Goal: Contribute content: Contribute content

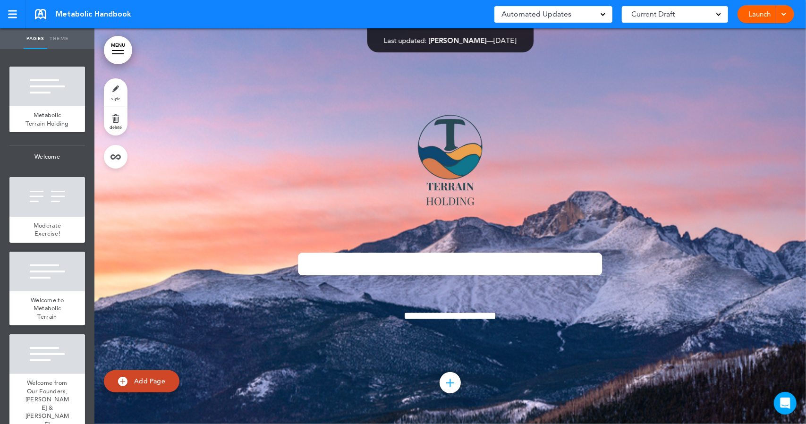
scroll to position [0, 303]
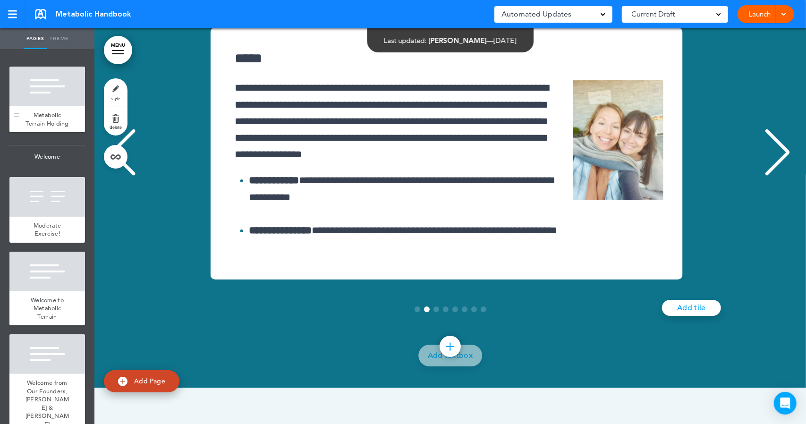
click at [64, 111] on div "Metabolic Terrain Holding" at bounding box center [47, 119] width 76 height 26
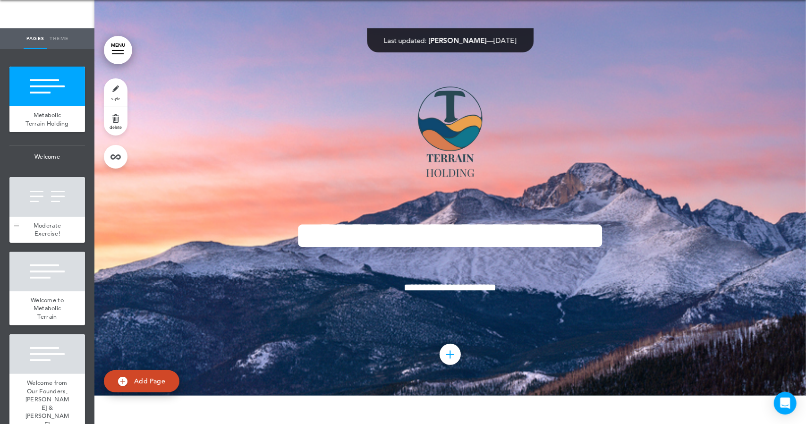
click at [57, 209] on div at bounding box center [47, 197] width 76 height 40
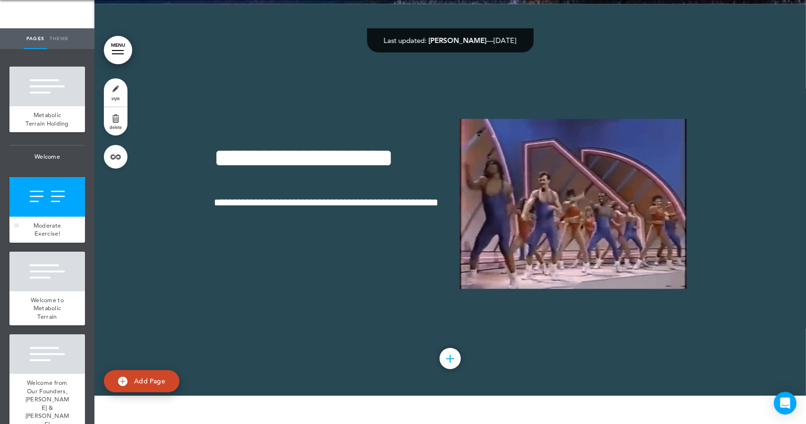
scroll to position [396, 0]
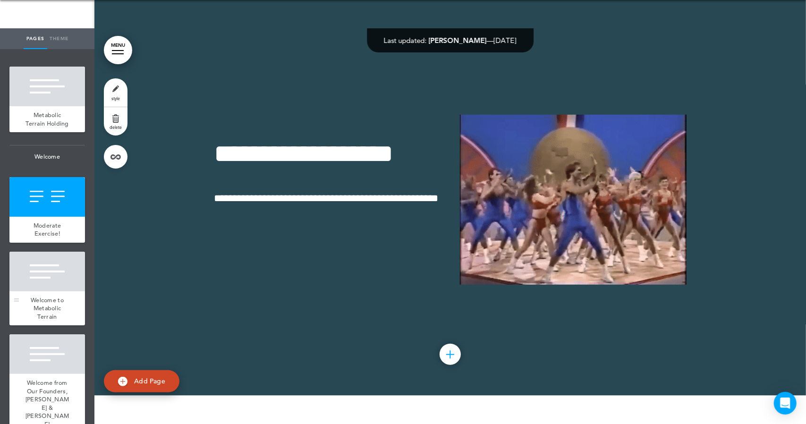
click at [57, 282] on div at bounding box center [47, 272] width 76 height 40
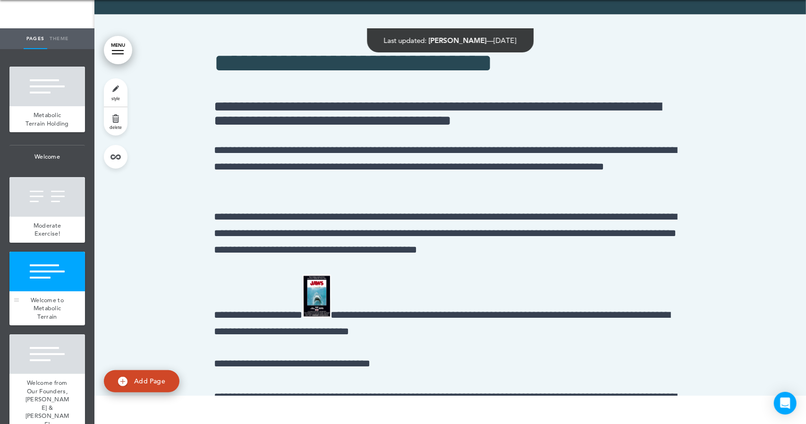
scroll to position [792, 0]
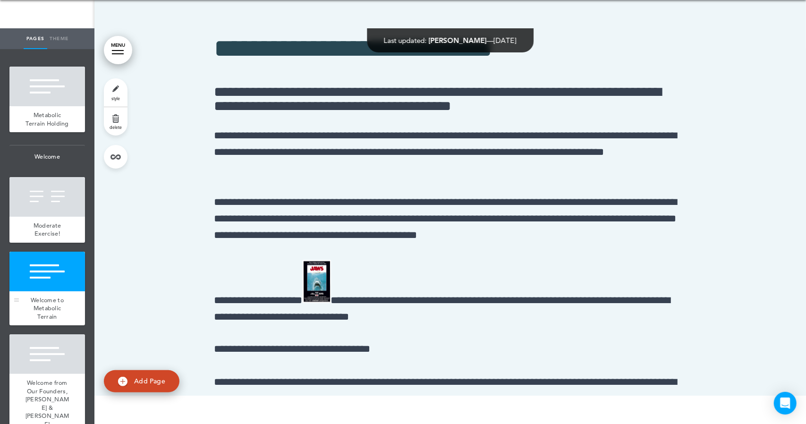
click at [59, 307] on span "Welcome to Metabolic Terrain" at bounding box center [47, 308] width 33 height 25
click at [55, 368] on div at bounding box center [47, 354] width 76 height 40
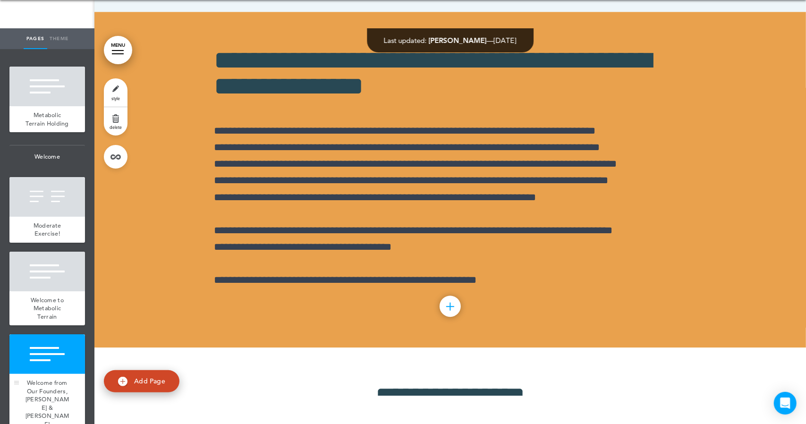
scroll to position [1603, 0]
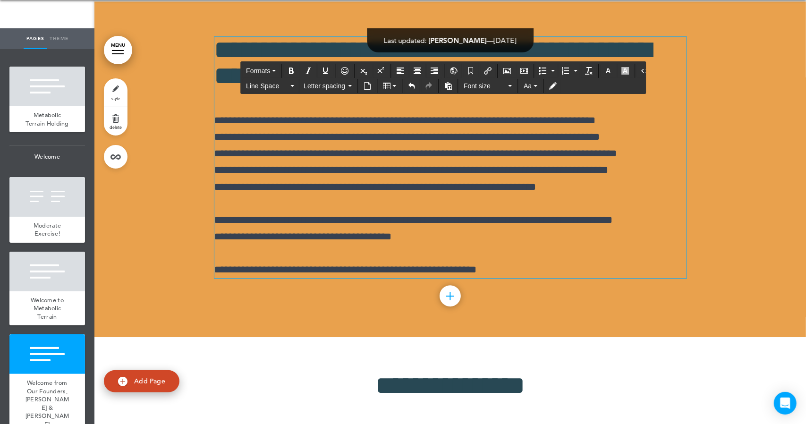
click at [569, 254] on div "**********" at bounding box center [450, 158] width 472 height 242
click at [573, 298] on div "Add collapsible section ? In order to add a collapsible section, only solid bac…" at bounding box center [450, 298] width 472 height 7
click at [524, 257] on div "**********" at bounding box center [450, 158] width 472 height 242
click at [504, 69] on icon "Airmason image" at bounding box center [508, 71] width 8 height 8
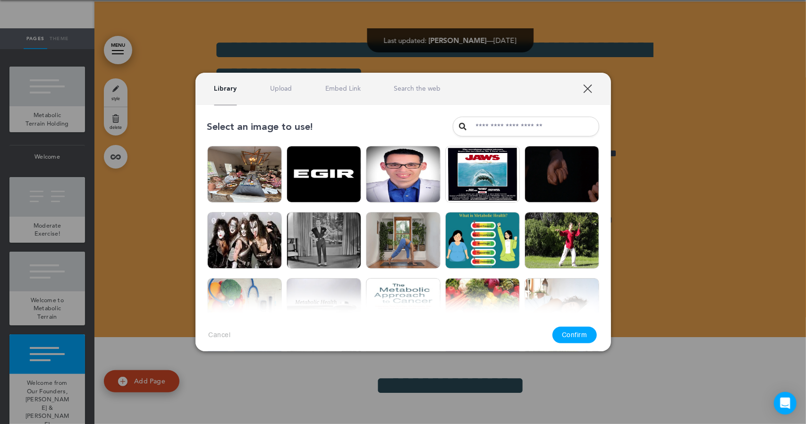
click at [283, 90] on link "Upload" at bounding box center [281, 88] width 22 height 9
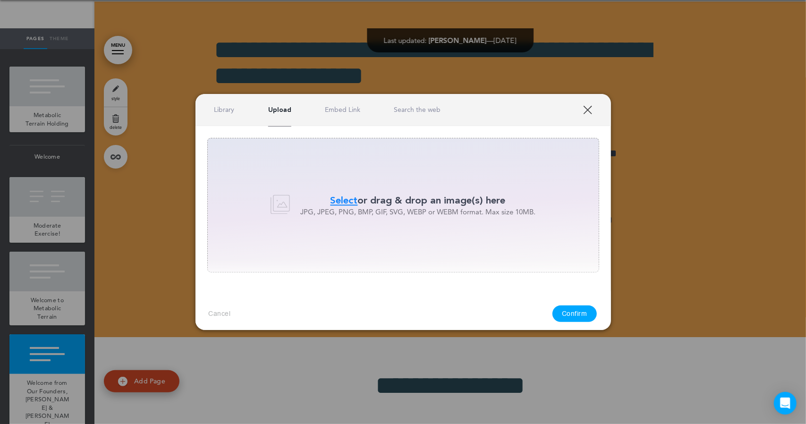
click at [351, 199] on span "Select" at bounding box center [344, 201] width 27 height 14
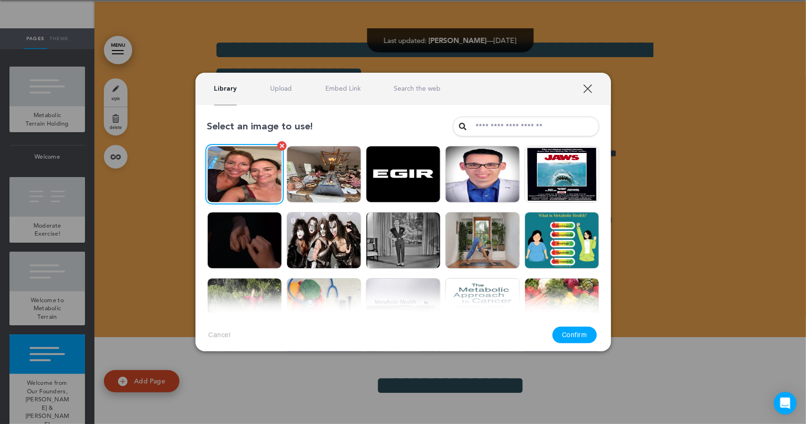
click at [252, 180] on img at bounding box center [244, 174] width 75 height 57
click at [566, 332] on button "Confirm" at bounding box center [575, 335] width 44 height 17
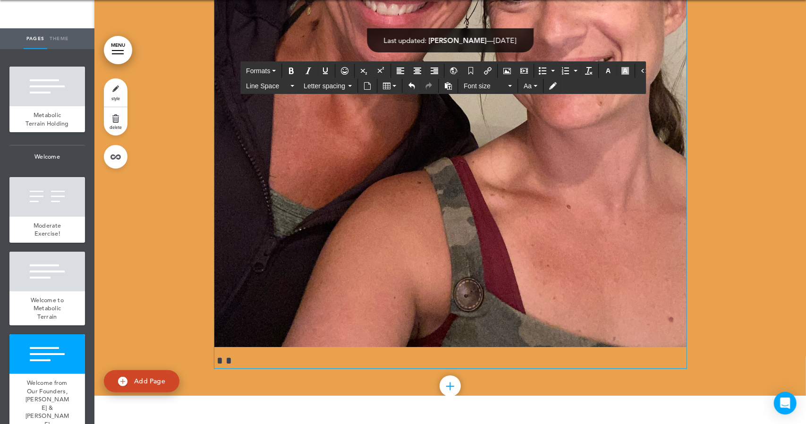
scroll to position [2165, 0]
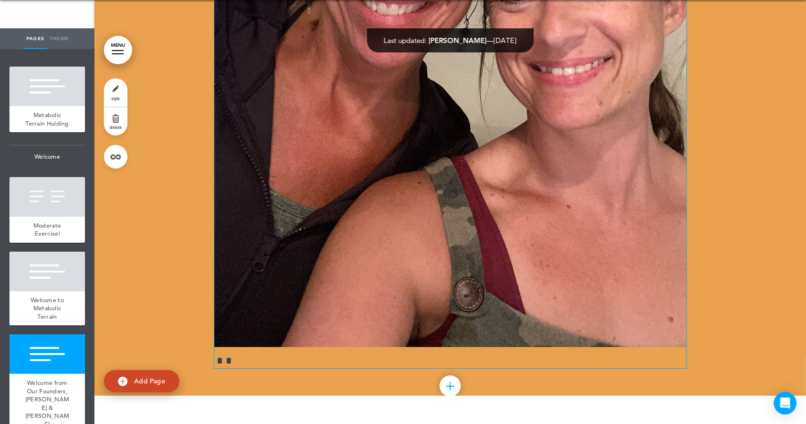
click at [214, 358] on p "**********" at bounding box center [450, 34] width 472 height 668
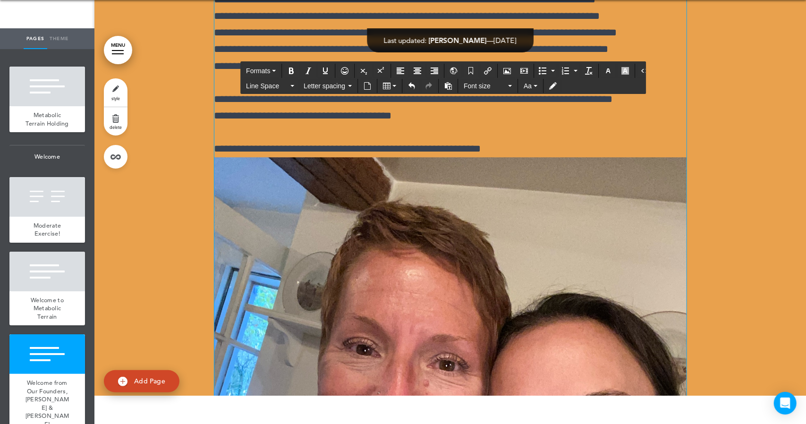
scroll to position [1722, 0]
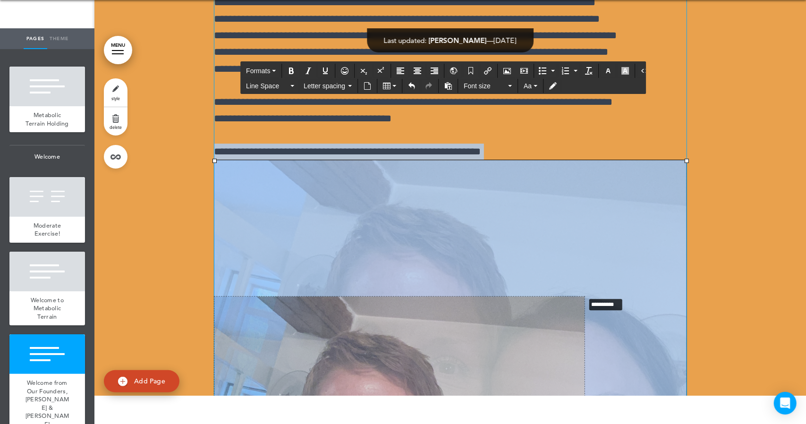
drag, startPoint x: 682, startPoint y: 159, endPoint x: 580, endPoint y: 296, distance: 170.8
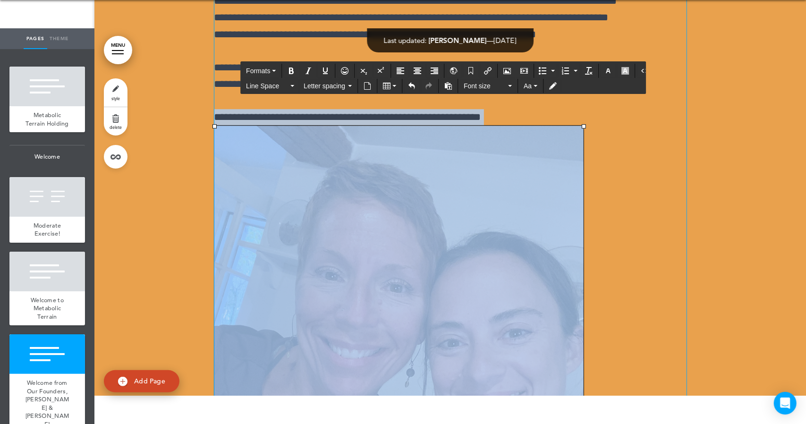
scroll to position [1756, 0]
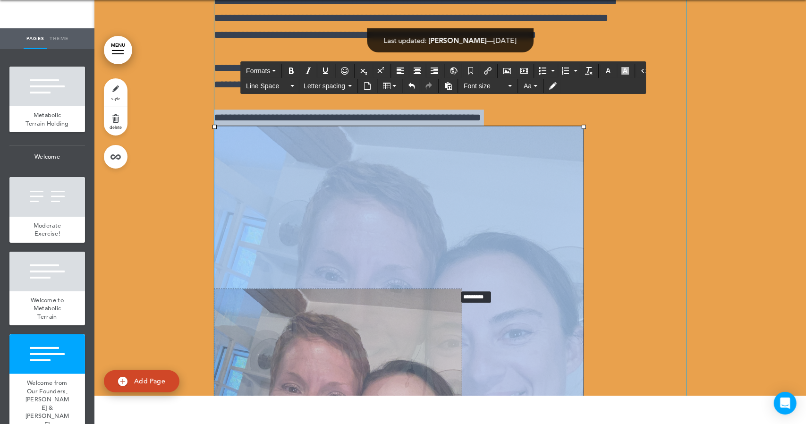
drag, startPoint x: 579, startPoint y: 126, endPoint x: 452, endPoint y: 289, distance: 206.3
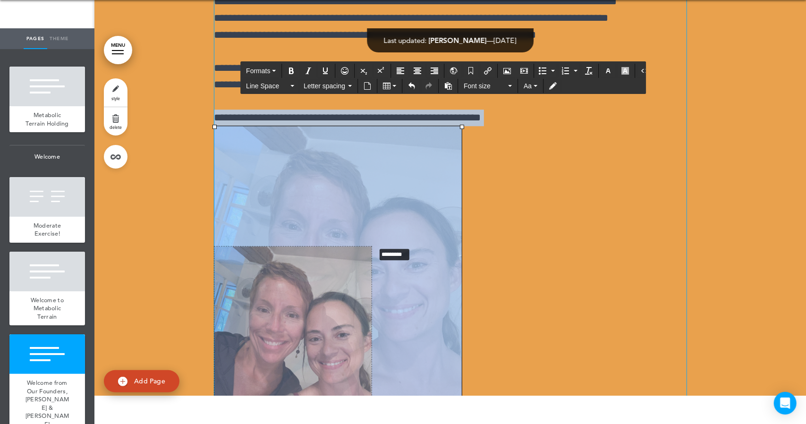
drag, startPoint x: 458, startPoint y: 126, endPoint x: 367, endPoint y: 249, distance: 153.0
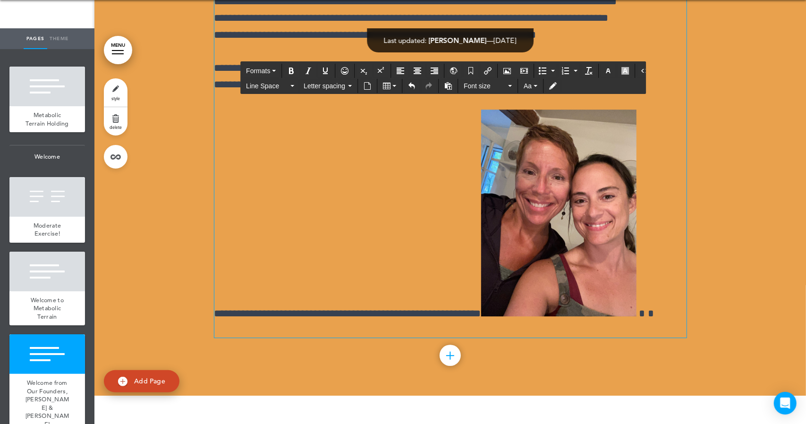
click at [427, 230] on p "**********" at bounding box center [450, 224] width 472 height 228
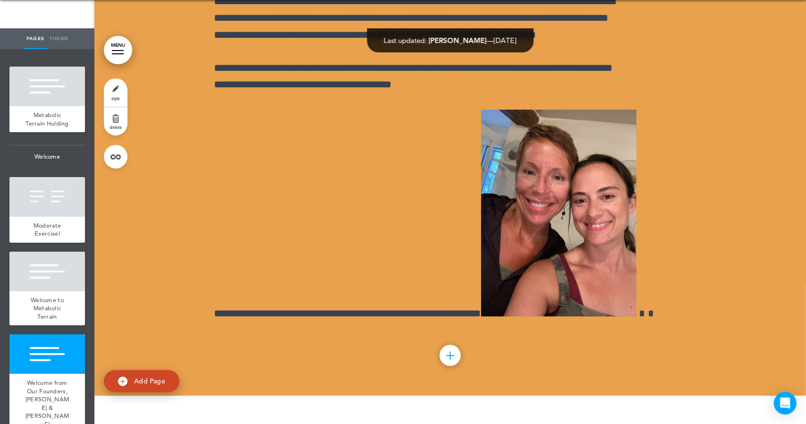
click at [726, 382] on div at bounding box center [450, 123] width 712 height 548
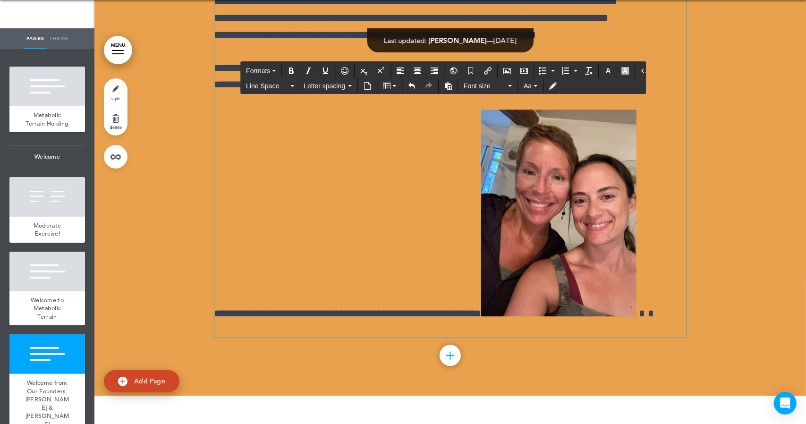
click at [543, 136] on img at bounding box center [558, 213] width 155 height 207
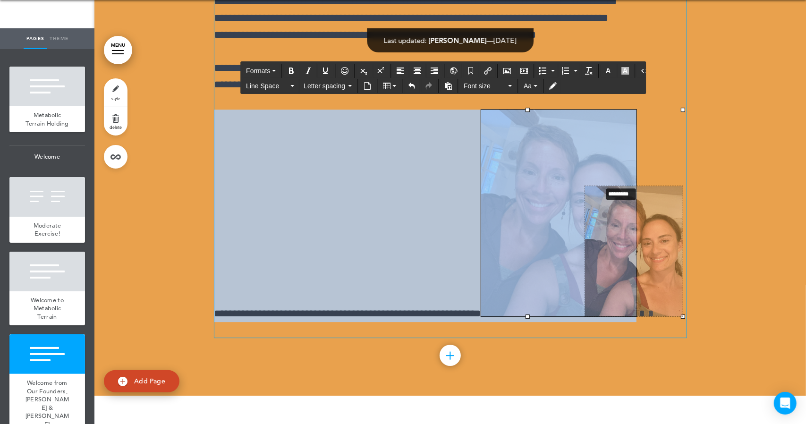
drag, startPoint x: 523, startPoint y: 109, endPoint x: 597, endPoint y: 186, distance: 106.6
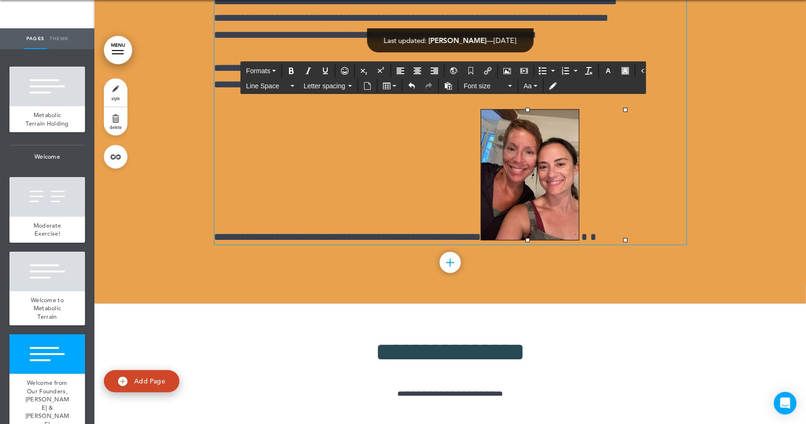
click at [703, 217] on div at bounding box center [450, 76] width 712 height 454
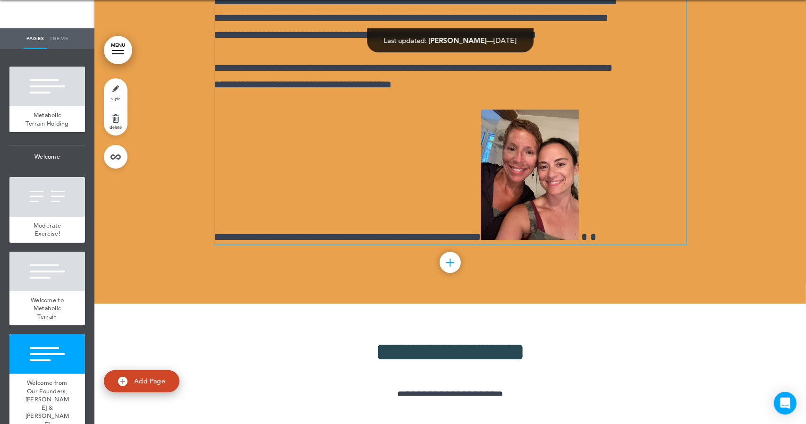
click at [747, 218] on div at bounding box center [450, 76] width 712 height 454
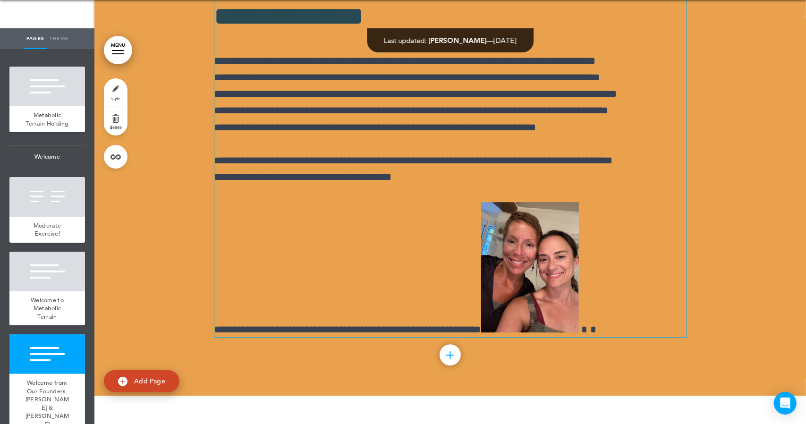
scroll to position [1673, 0]
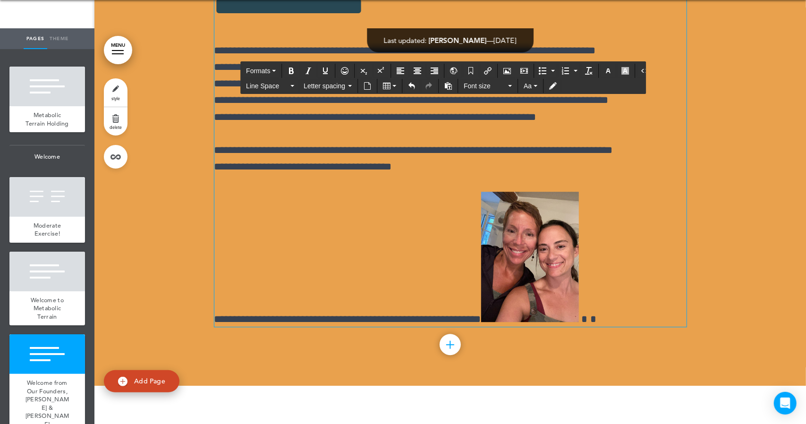
click at [414, 165] on p "**********" at bounding box center [450, 158] width 472 height 33
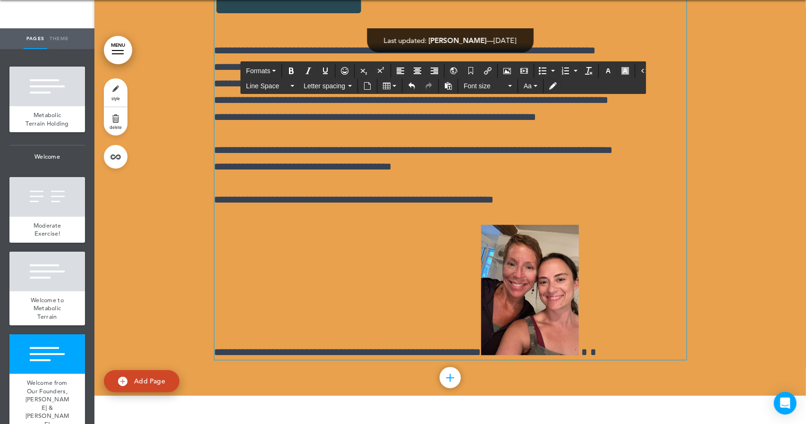
click at [511, 352] on p "**********" at bounding box center [450, 292] width 472 height 135
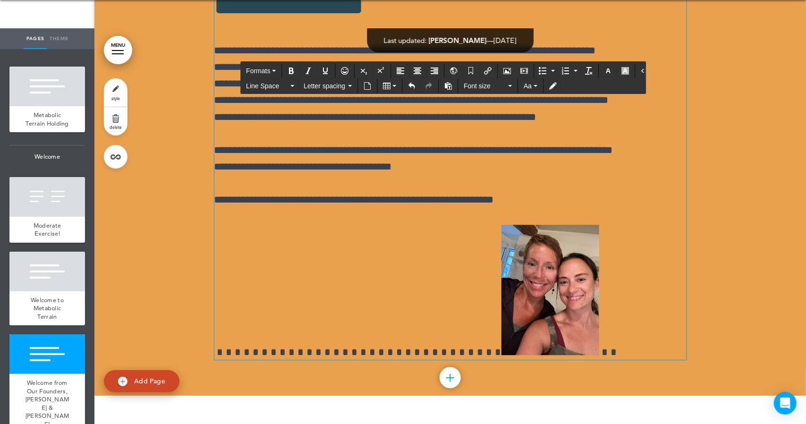
click at [502, 284] on img at bounding box center [551, 290] width 98 height 130
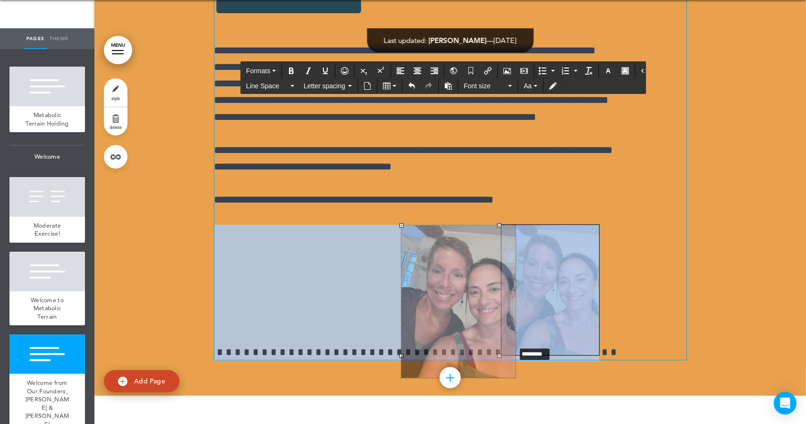
drag, startPoint x: 496, startPoint y: 353, endPoint x: 512, endPoint y: 376, distance: 27.4
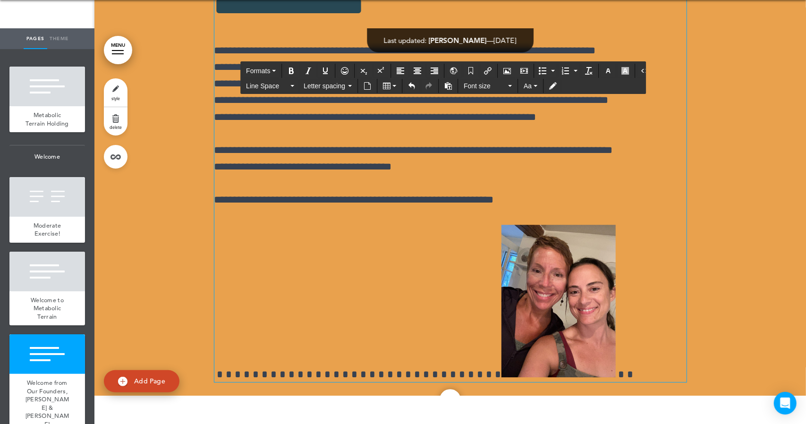
click at [541, 354] on p at bounding box center [450, 303] width 472 height 157
click at [538, 201] on p "**********" at bounding box center [450, 200] width 472 height 17
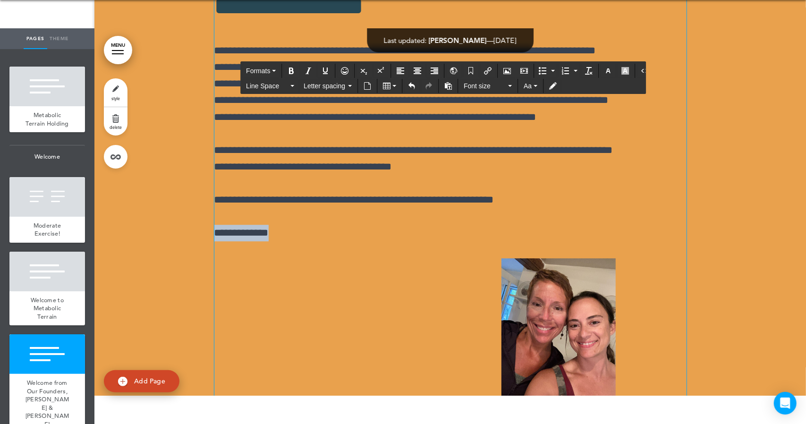
drag, startPoint x: 329, startPoint y: 229, endPoint x: 403, endPoint y: 232, distance: 73.3
click at [403, 232] on p "**********" at bounding box center [450, 233] width 472 height 17
click at [309, 66] on button "Italic" at bounding box center [308, 70] width 15 height 13
click at [298, 281] on p at bounding box center [450, 336] width 472 height 157
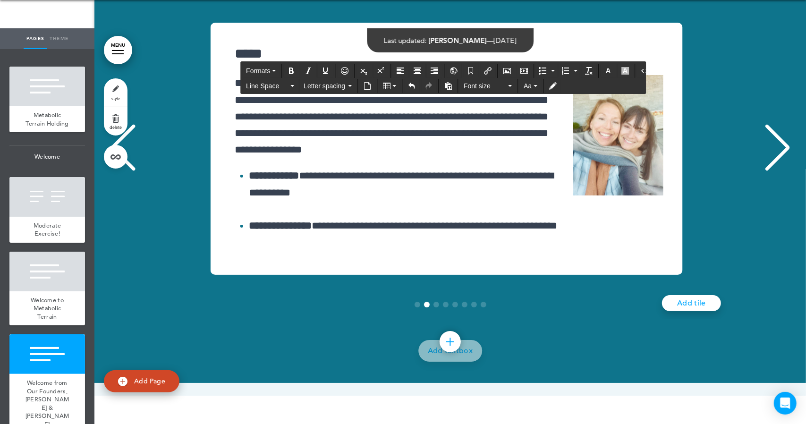
scroll to position [9368, 0]
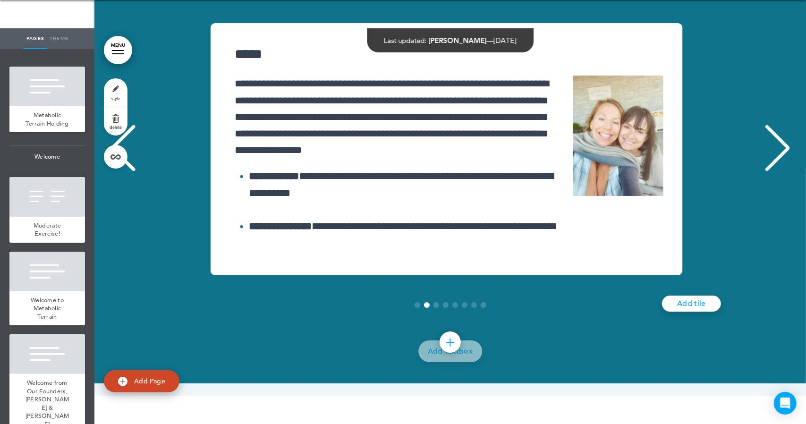
click at [117, 51] on div at bounding box center [118, 50] width 12 height 1
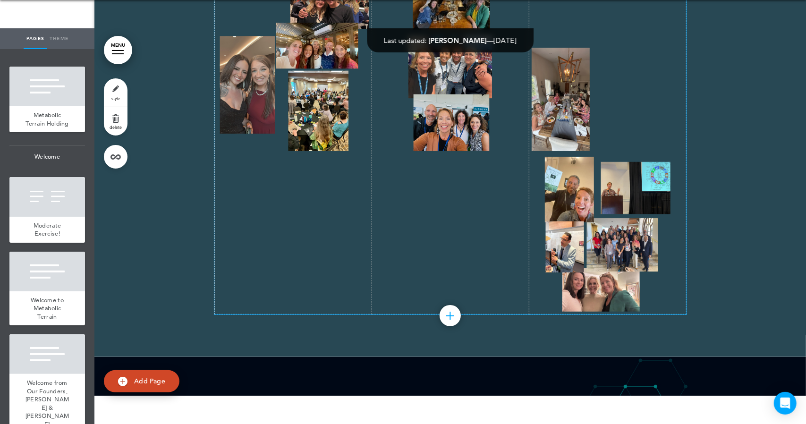
scroll to position [0, 0]
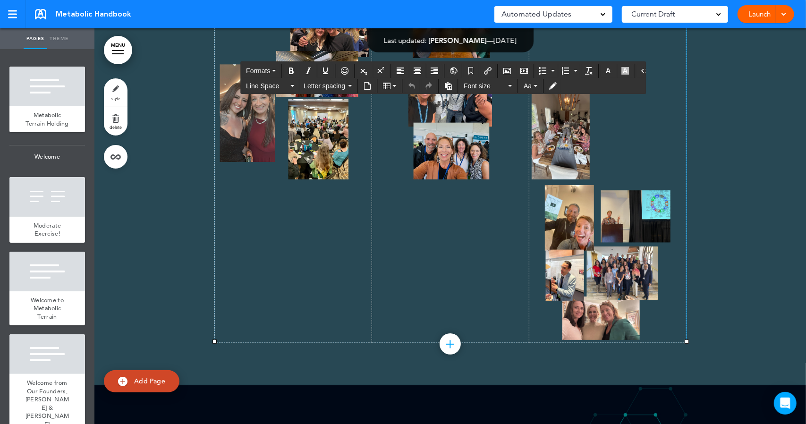
click at [579, 117] on td at bounding box center [607, 133] width 157 height 419
click at [504, 70] on icon "Airmason image" at bounding box center [508, 71] width 8 height 8
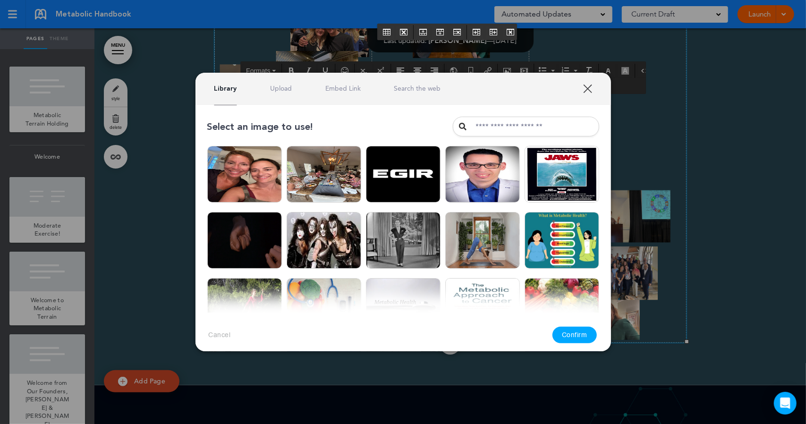
click at [278, 92] on link "Upload" at bounding box center [281, 88] width 22 height 9
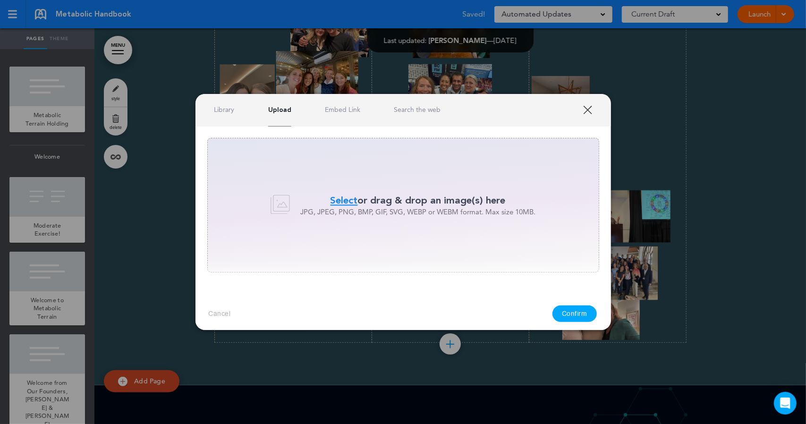
click at [340, 197] on span "Select" at bounding box center [344, 201] width 27 height 14
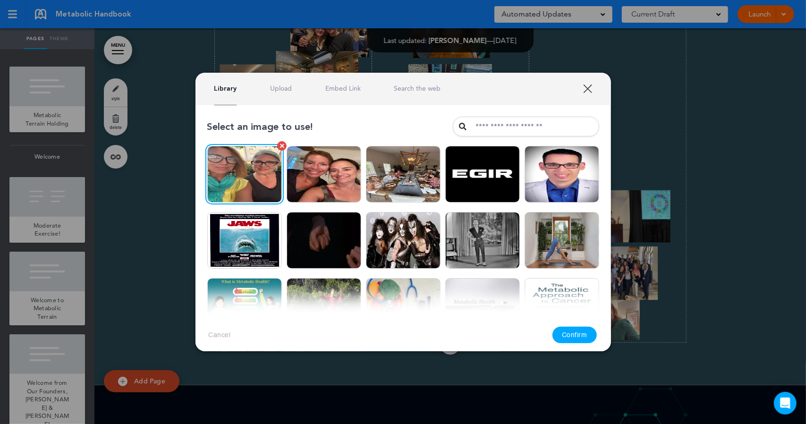
click at [266, 176] on img at bounding box center [244, 174] width 75 height 57
click at [576, 333] on button "Confirm" at bounding box center [575, 335] width 44 height 17
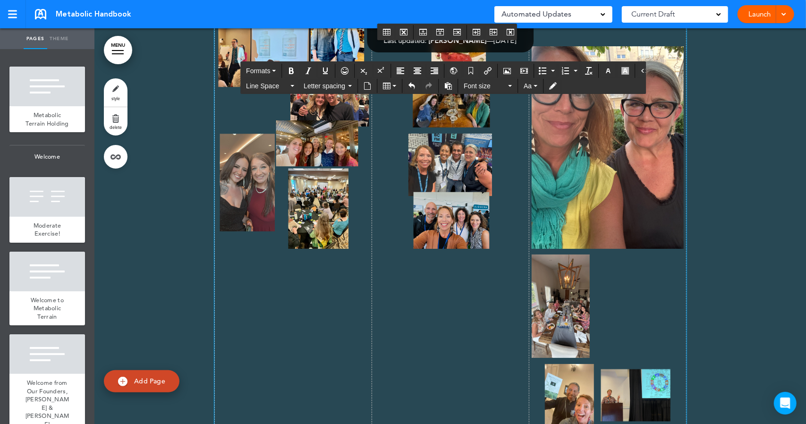
scroll to position [12025, 0]
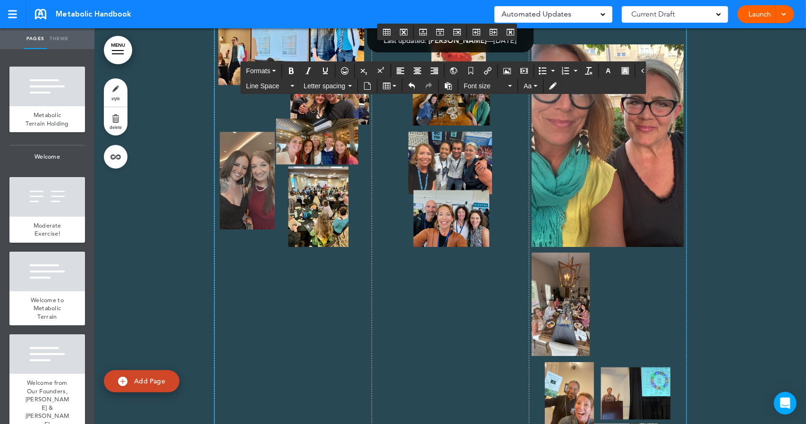
click at [575, 247] on img at bounding box center [608, 145] width 152 height 203
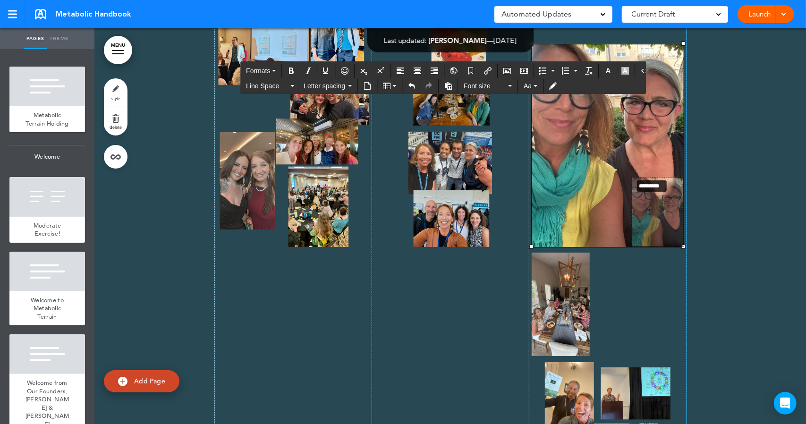
drag, startPoint x: 527, startPoint y: 159, endPoint x: 628, endPoint y: 294, distance: 168.4
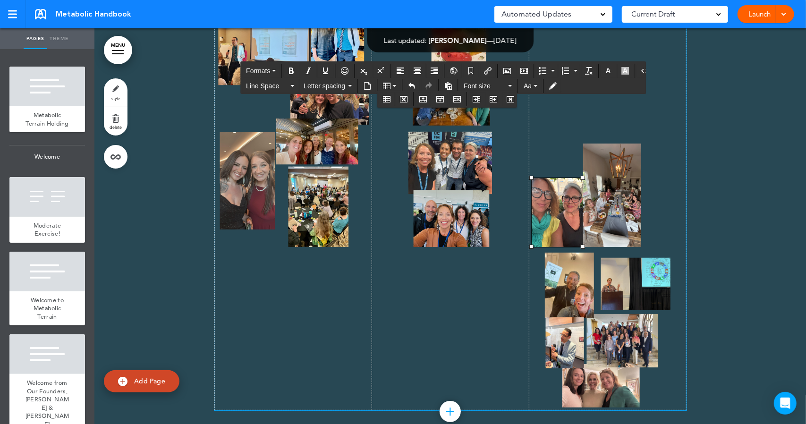
click at [638, 203] on td at bounding box center [607, 200] width 157 height 419
click at [637, 210] on td at bounding box center [607, 200] width 157 height 419
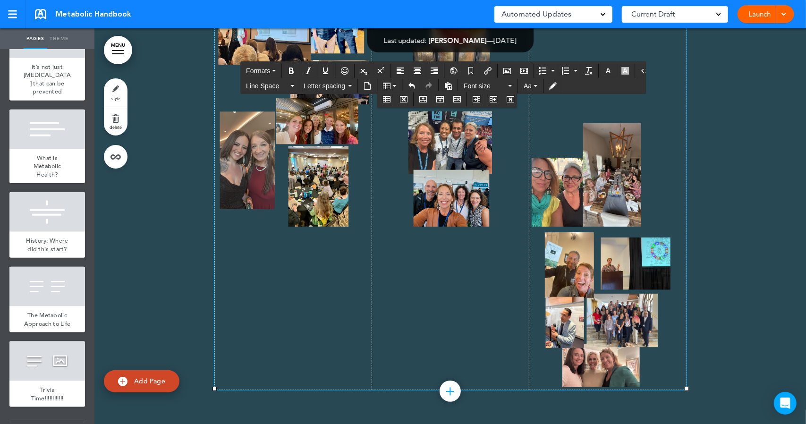
scroll to position [985, 0]
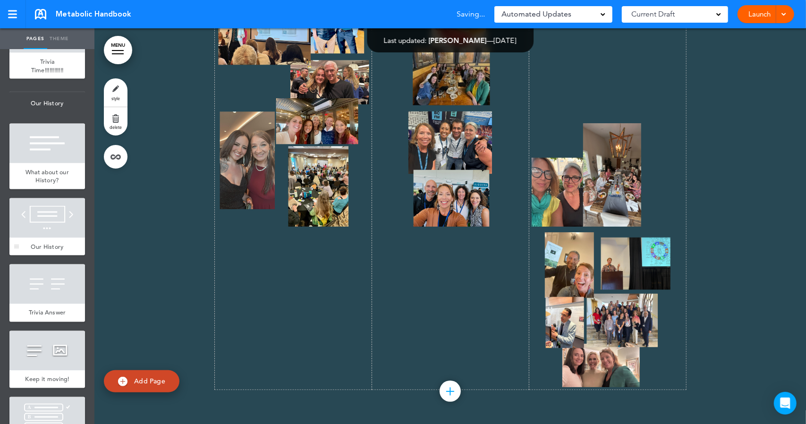
click at [43, 238] on div at bounding box center [47, 218] width 76 height 40
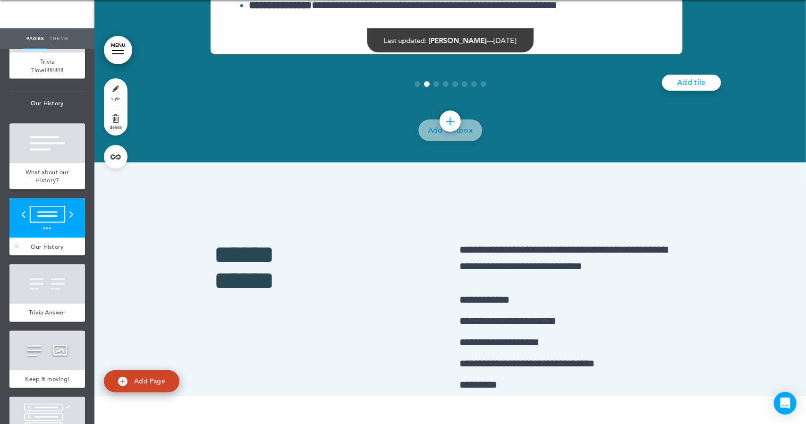
scroll to position [9409, 0]
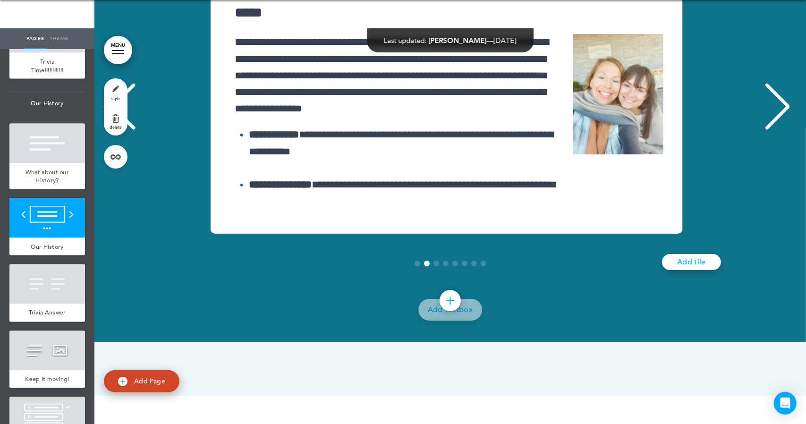
click at [116, 130] on div "Previous slide" at bounding box center [123, 106] width 29 height 47
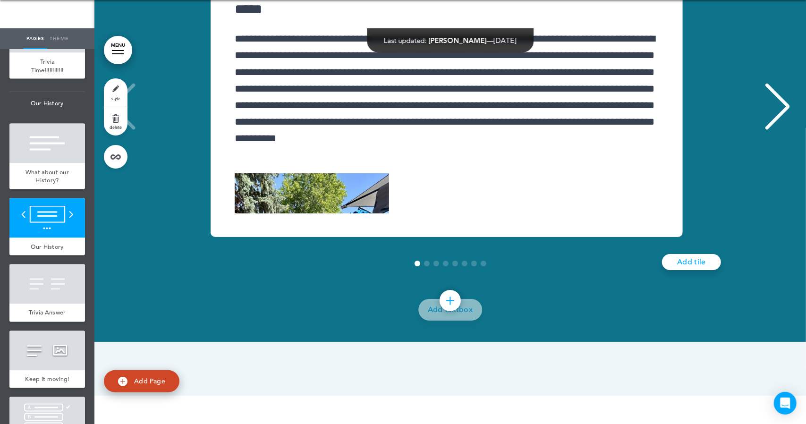
click at [116, 222] on div "**********" at bounding box center [447, 107] width 686 height 259
click at [690, 270] on link "Add tile" at bounding box center [691, 262] width 59 height 16
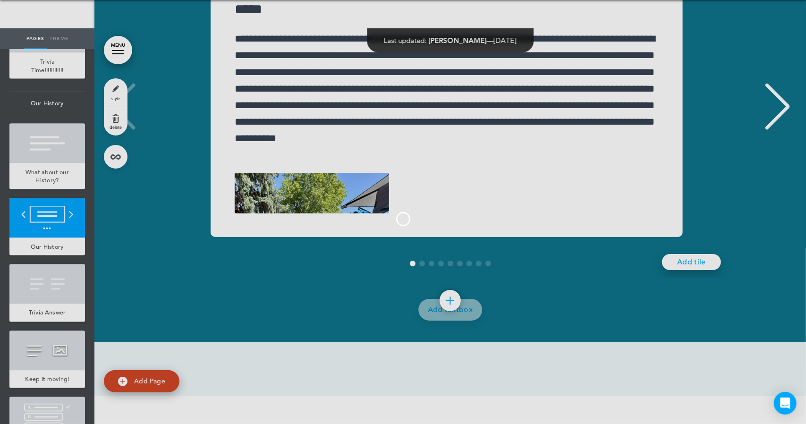
scroll to position [0, 5526]
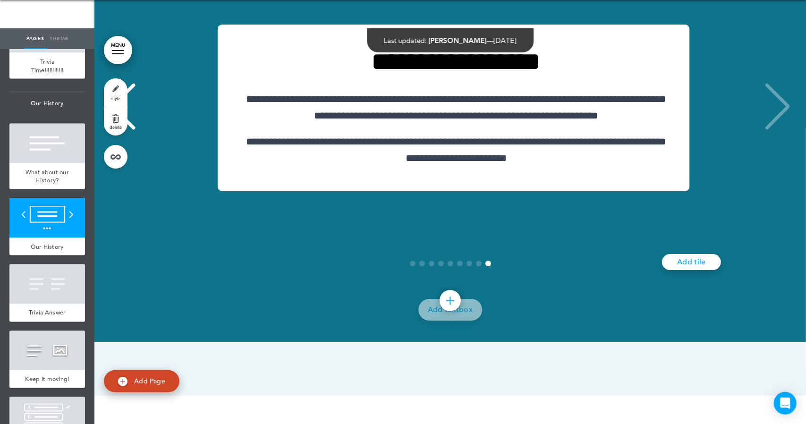
click at [121, 130] on div "Previous slide" at bounding box center [123, 106] width 29 height 47
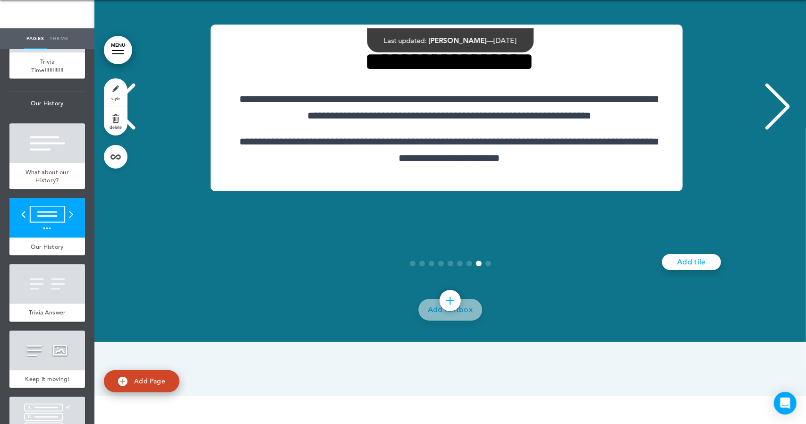
click at [121, 130] on div "Previous slide" at bounding box center [123, 106] width 29 height 47
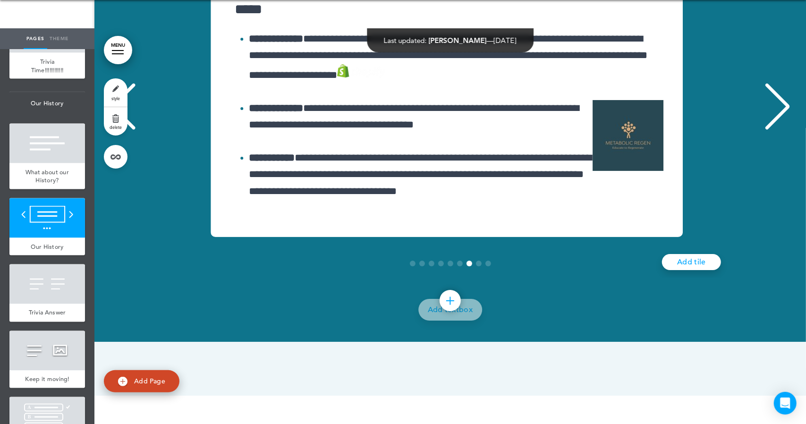
click at [121, 130] on div "Previous slide" at bounding box center [123, 106] width 29 height 47
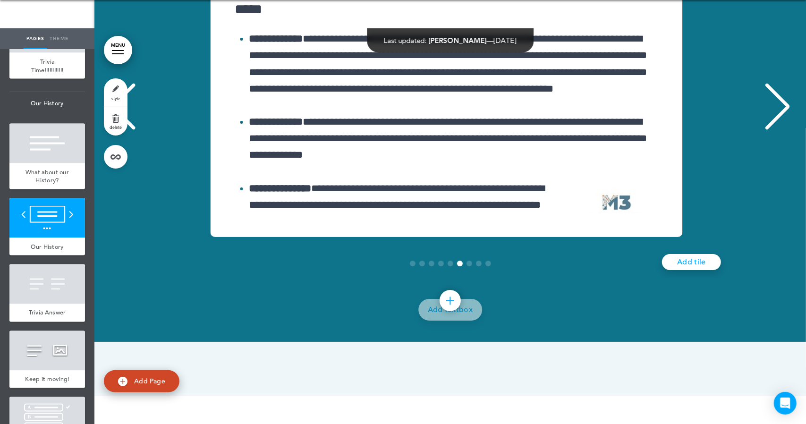
click at [121, 130] on div "Previous slide" at bounding box center [123, 106] width 29 height 47
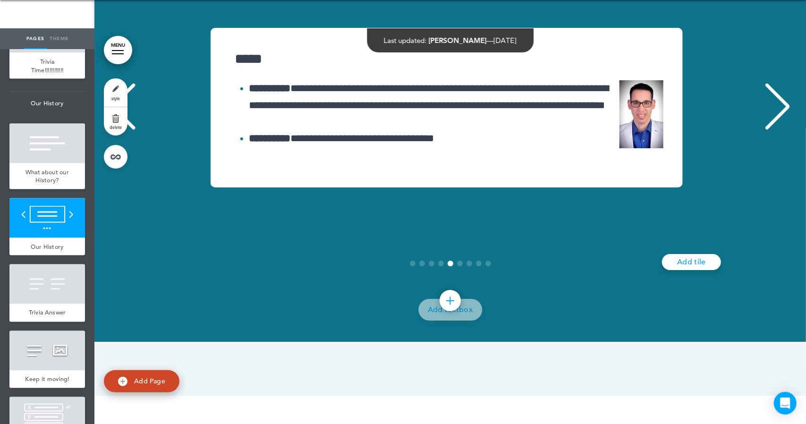
click at [121, 130] on div "Previous slide" at bounding box center [123, 106] width 29 height 47
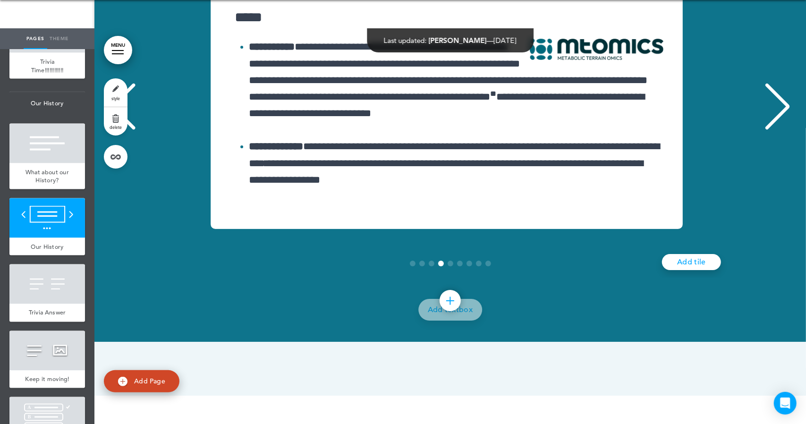
click at [121, 130] on div "Previous slide" at bounding box center [123, 106] width 29 height 47
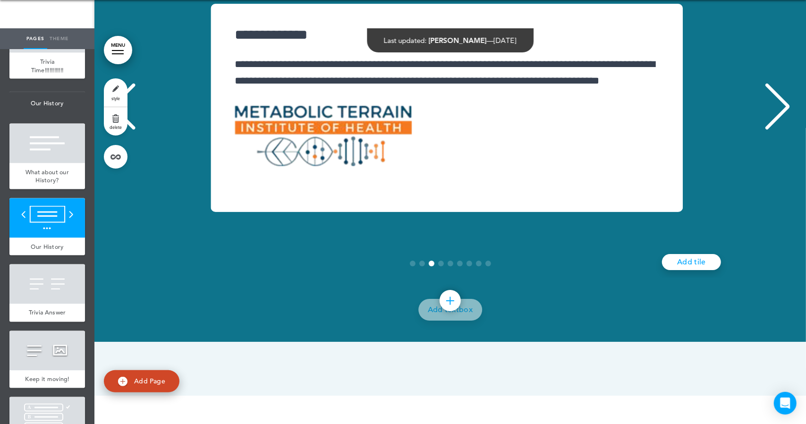
click at [121, 130] on div "Previous slide" at bounding box center [123, 106] width 29 height 47
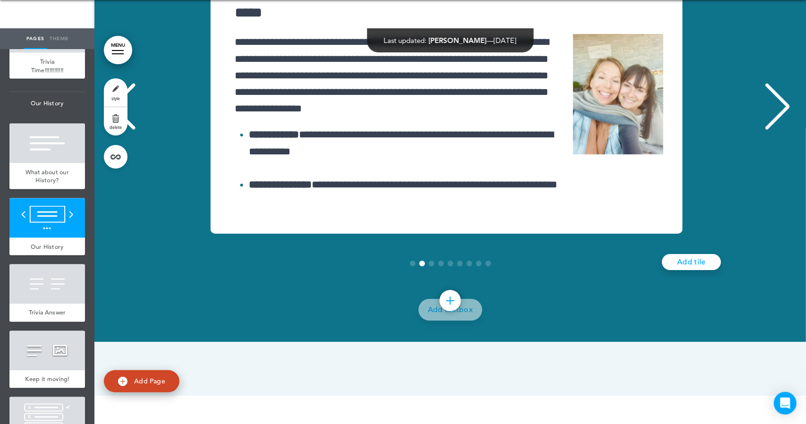
click at [121, 130] on div "Previous slide" at bounding box center [123, 106] width 29 height 47
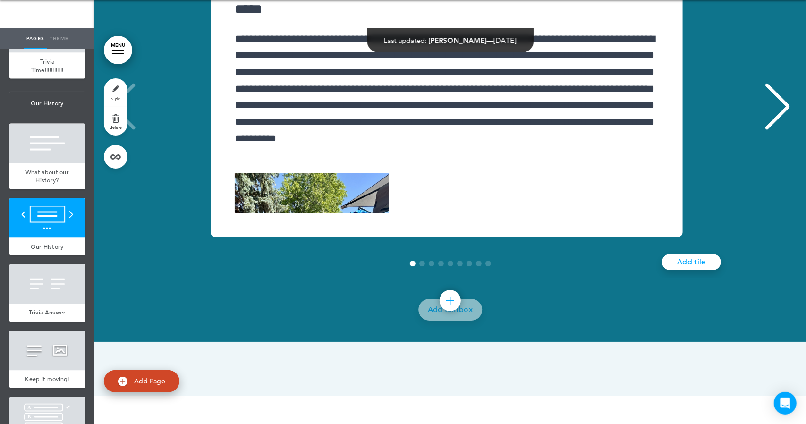
click at [121, 232] on div "**********" at bounding box center [447, 107] width 686 height 259
click at [772, 130] on div "Next slide" at bounding box center [777, 106] width 29 height 47
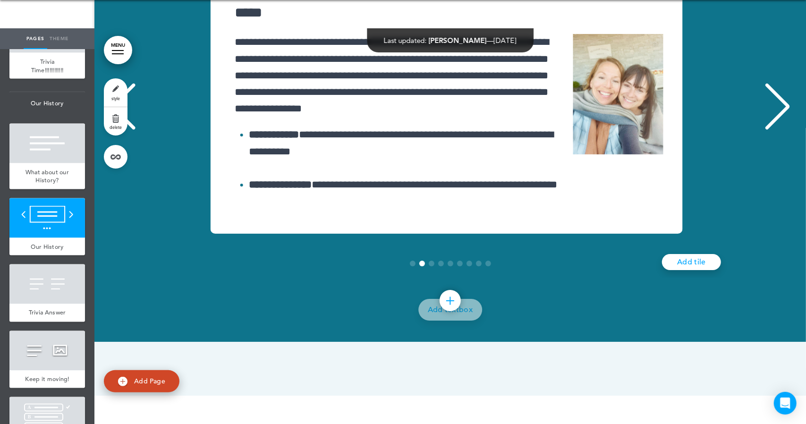
click at [772, 130] on div "Next slide" at bounding box center [777, 106] width 29 height 47
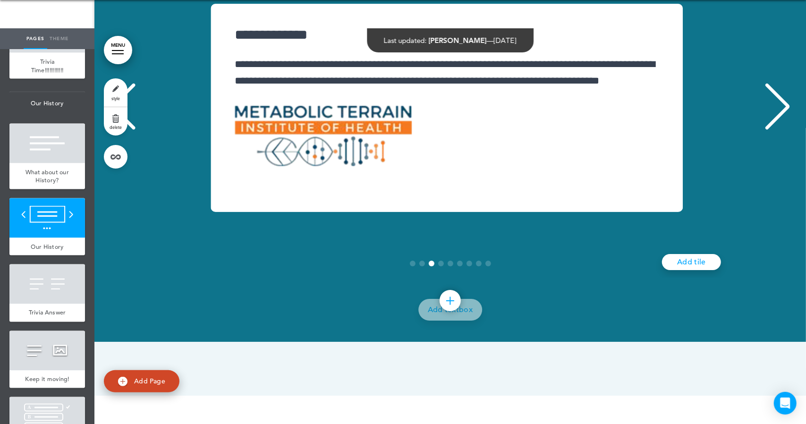
click at [772, 130] on div "Next slide" at bounding box center [777, 106] width 29 height 47
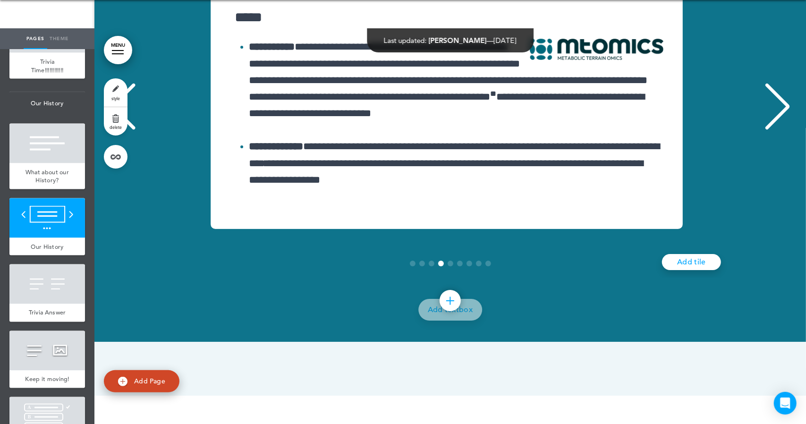
click at [772, 130] on div "Next slide" at bounding box center [777, 106] width 29 height 47
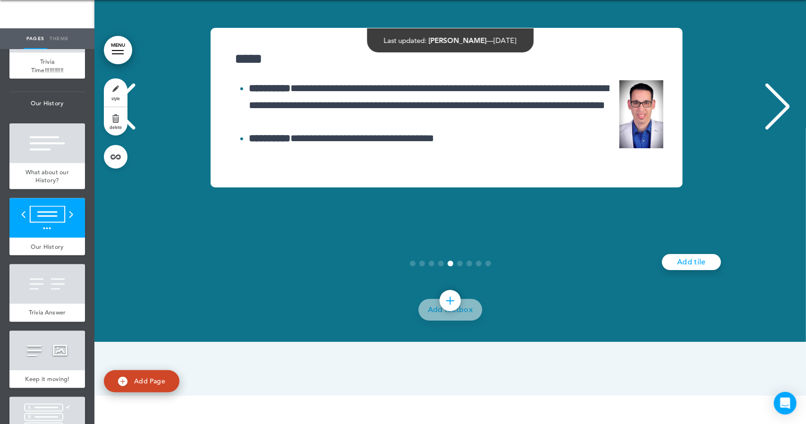
click at [772, 130] on div "Next slide" at bounding box center [777, 106] width 29 height 47
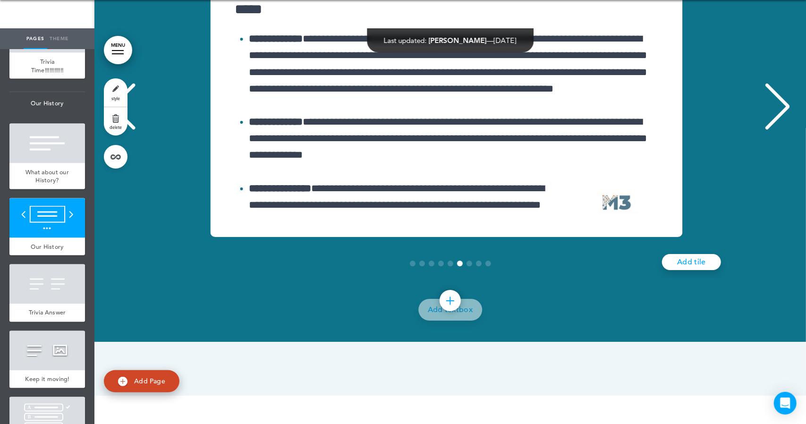
click at [772, 130] on div "Next slide" at bounding box center [777, 106] width 29 height 47
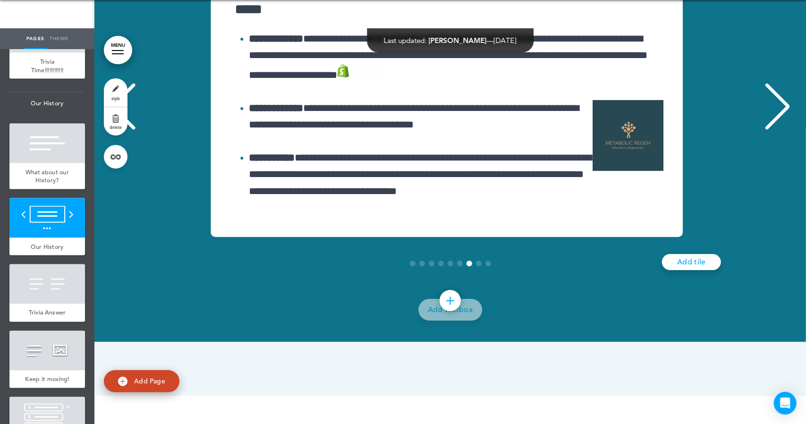
click at [772, 130] on div "Next slide" at bounding box center [777, 106] width 29 height 47
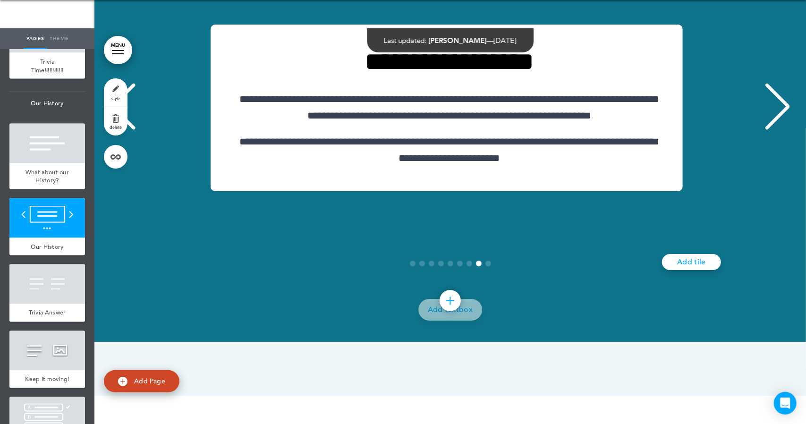
click at [772, 130] on div "Next slide" at bounding box center [777, 106] width 29 height 47
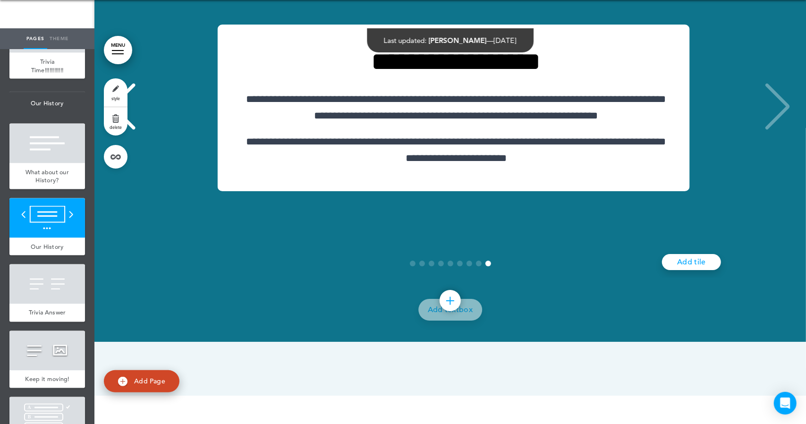
click at [772, 191] on div "**********" at bounding box center [454, 108] width 686 height 167
click at [112, 130] on div "Previous slide" at bounding box center [123, 106] width 29 height 47
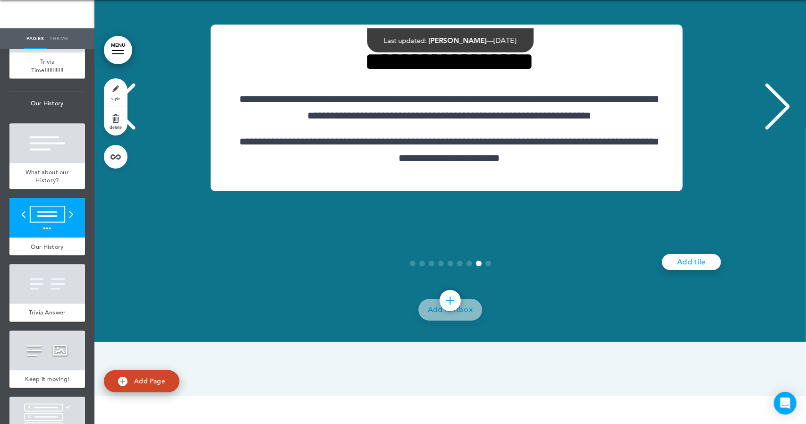
click at [112, 130] on div "Previous slide" at bounding box center [123, 106] width 29 height 47
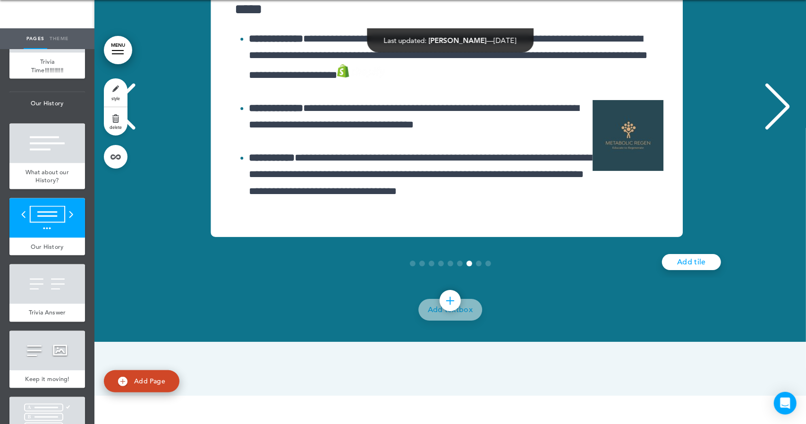
click at [763, 130] on div "Next slide" at bounding box center [777, 106] width 29 height 47
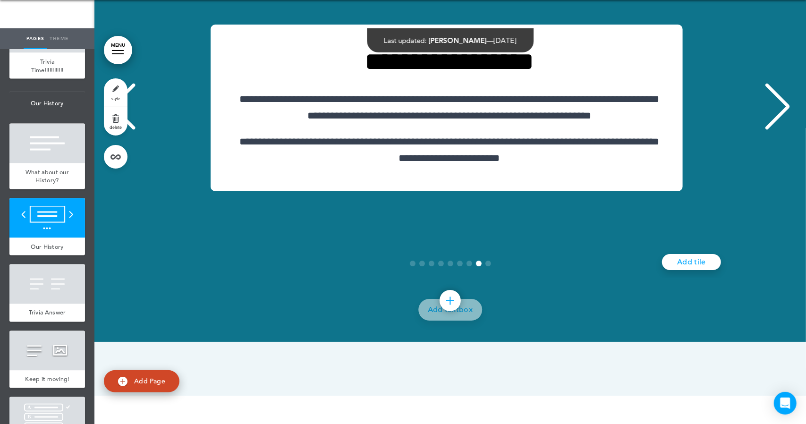
click at [763, 130] on div "Next slide" at bounding box center [777, 106] width 29 height 47
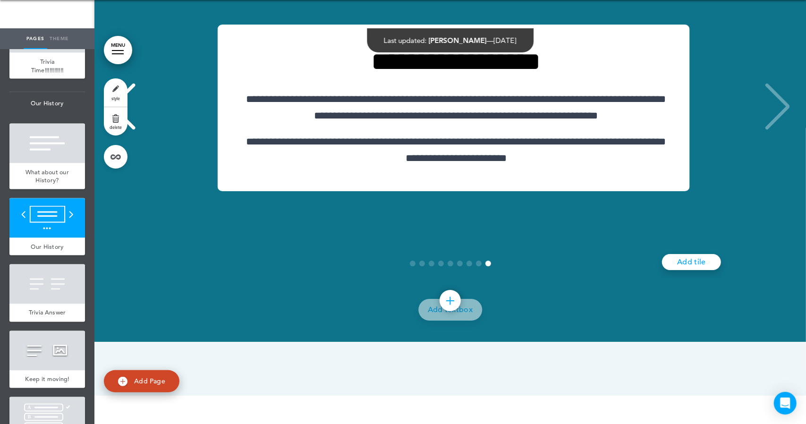
click at [113, 130] on div "Previous slide" at bounding box center [123, 106] width 29 height 47
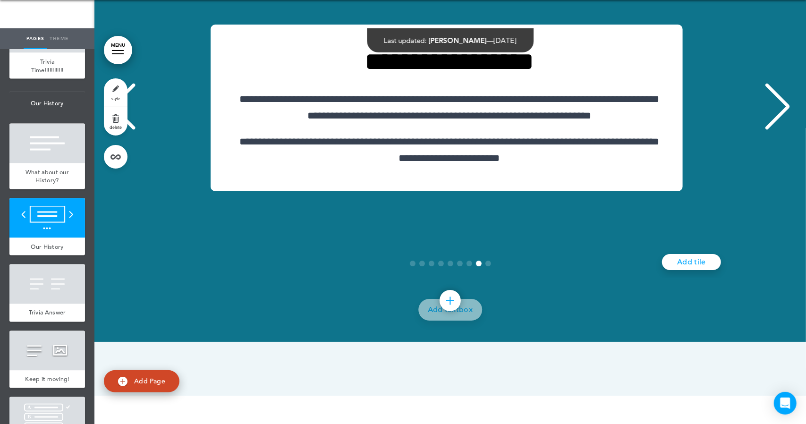
click at [113, 130] on div "Previous slide" at bounding box center [123, 106] width 29 height 47
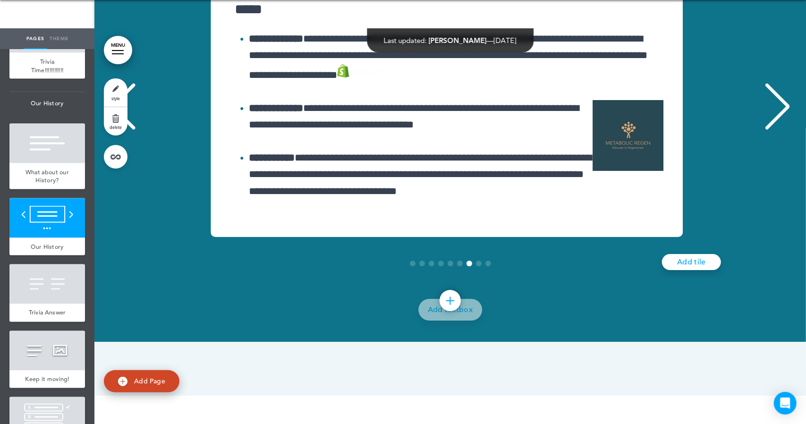
click at [113, 130] on div "Previous slide" at bounding box center [123, 106] width 29 height 47
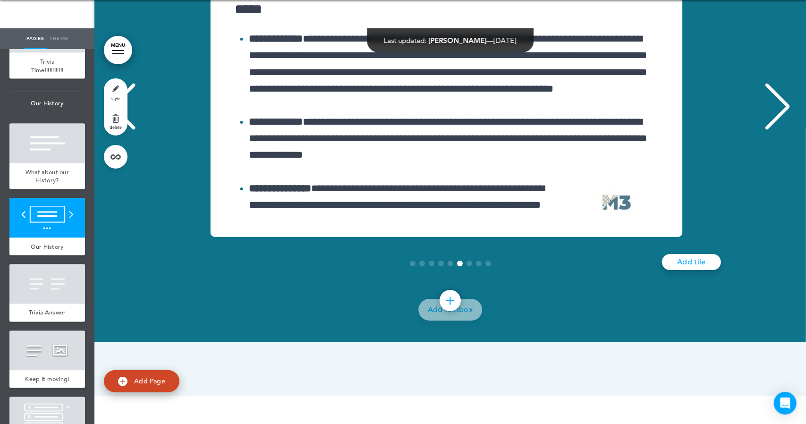
click at [113, 130] on div "Previous slide" at bounding box center [123, 106] width 29 height 47
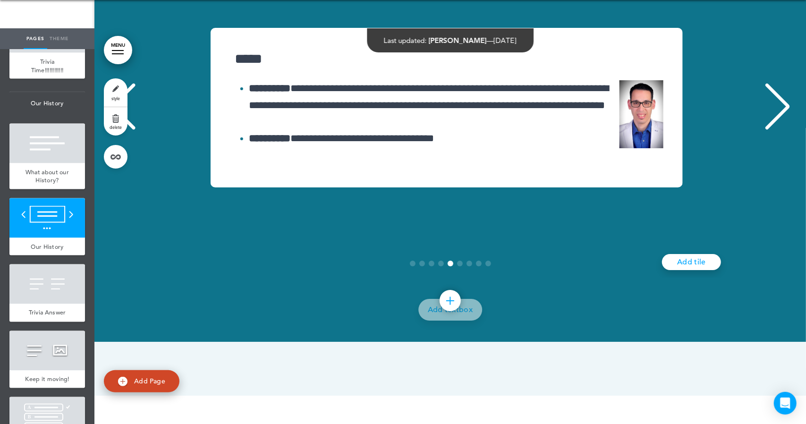
click at [113, 130] on div "Previous slide" at bounding box center [123, 106] width 29 height 47
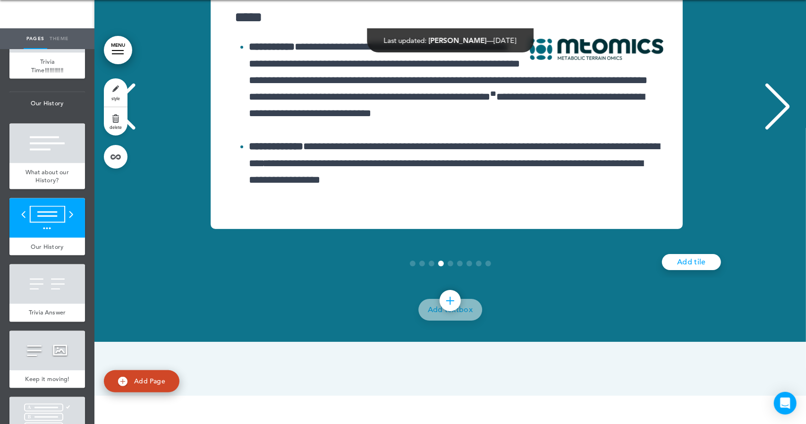
click at [113, 130] on div "Previous slide" at bounding box center [123, 106] width 29 height 47
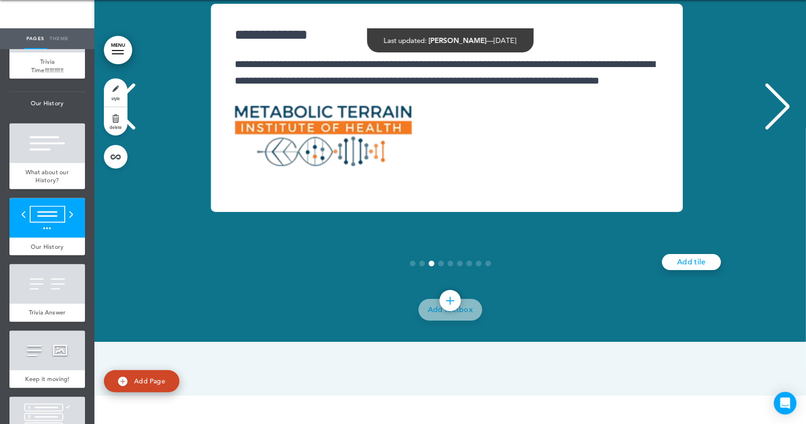
click at [113, 130] on div "Previous slide" at bounding box center [123, 106] width 29 height 47
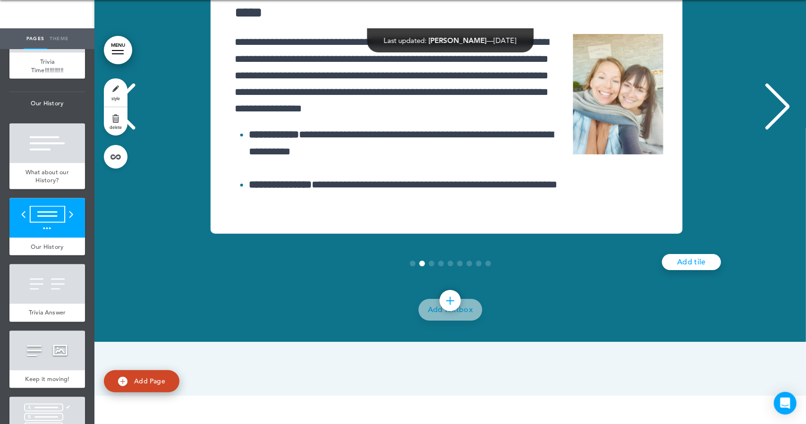
click at [113, 130] on div "Previous slide" at bounding box center [123, 106] width 29 height 47
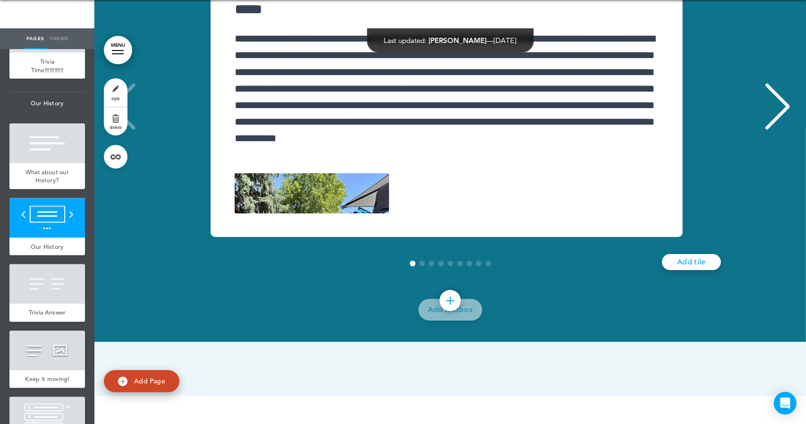
click at [113, 222] on div "**********" at bounding box center [447, 107] width 686 height 259
drag, startPoint x: 776, startPoint y: 226, endPoint x: 771, endPoint y: 243, distance: 18.1
click at [771, 130] on div "Next slide" at bounding box center [777, 106] width 29 height 47
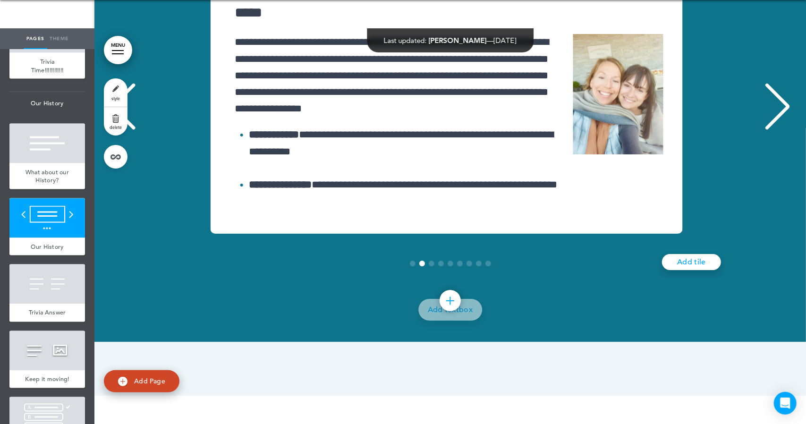
click at [122, 130] on div "Previous slide" at bounding box center [123, 106] width 29 height 47
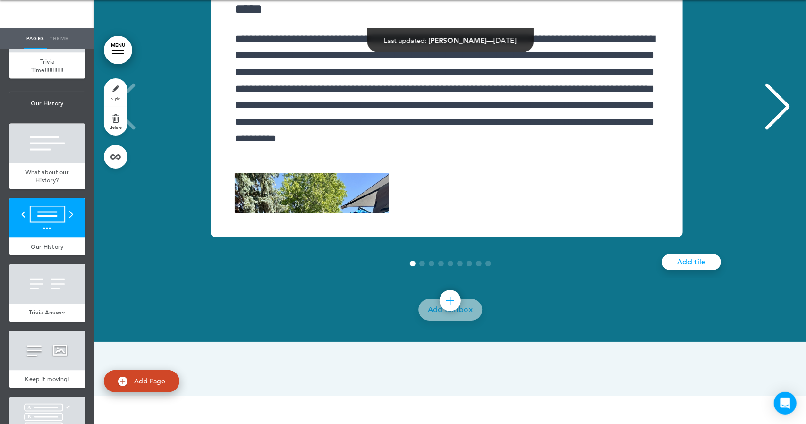
click at [122, 230] on div "**********" at bounding box center [447, 107] width 686 height 259
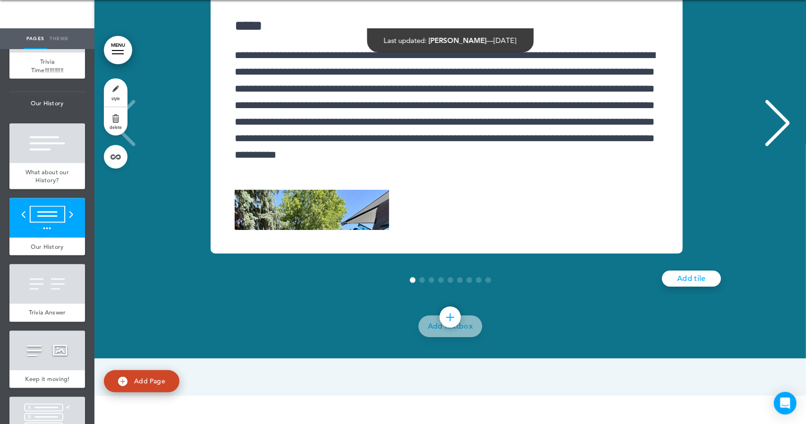
scroll to position [9392, 0]
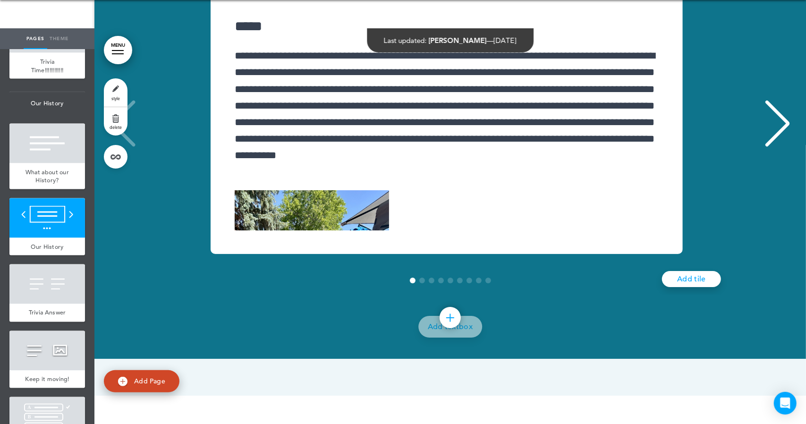
click at [776, 147] on div "Next slide" at bounding box center [777, 123] width 29 height 47
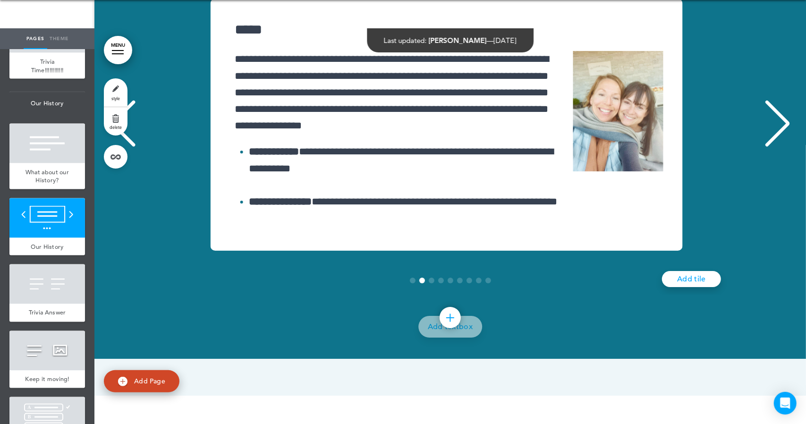
click at [120, 147] on div "Previous slide" at bounding box center [123, 123] width 29 height 47
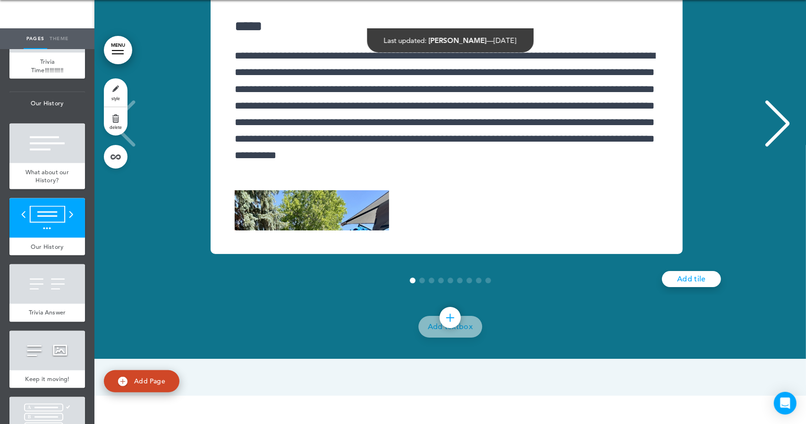
click at [778, 147] on div "Next slide" at bounding box center [777, 123] width 29 height 47
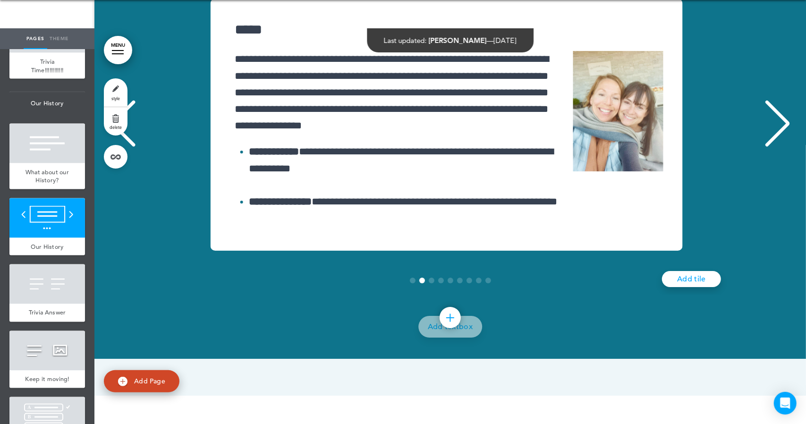
click at [778, 147] on div "Next slide" at bounding box center [777, 123] width 29 height 47
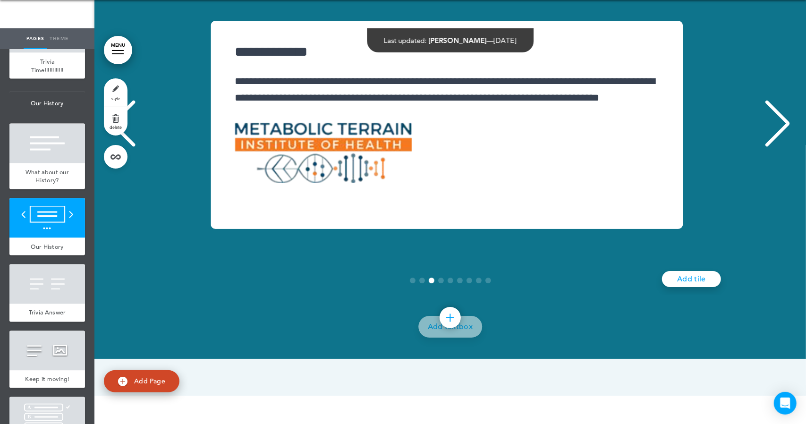
click at [778, 147] on div "Next slide" at bounding box center [777, 123] width 29 height 47
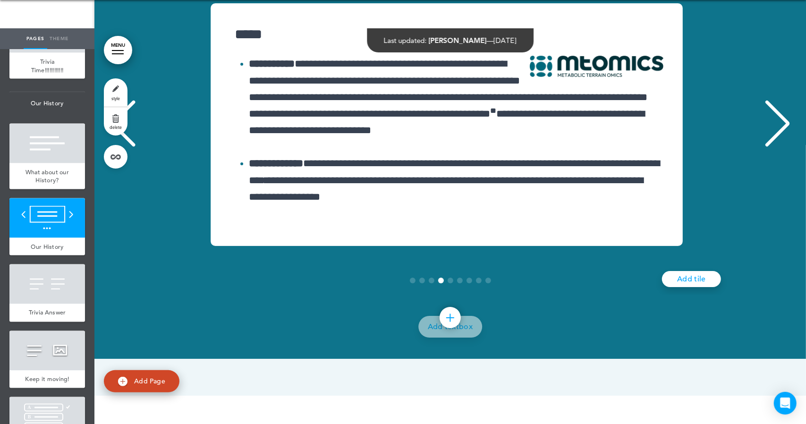
click at [778, 147] on div "Next slide" at bounding box center [777, 123] width 29 height 47
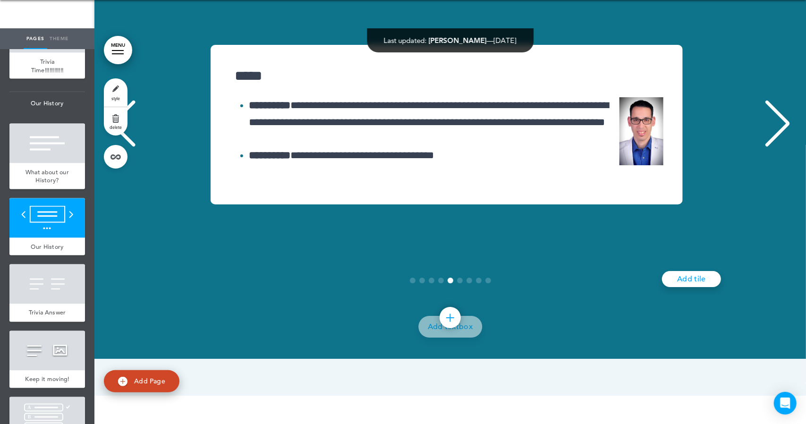
click at [778, 147] on div "Next slide" at bounding box center [777, 123] width 29 height 47
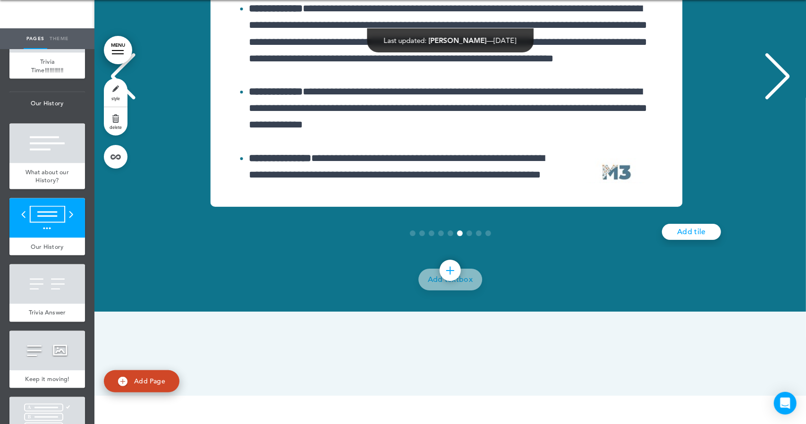
scroll to position [9437, 0]
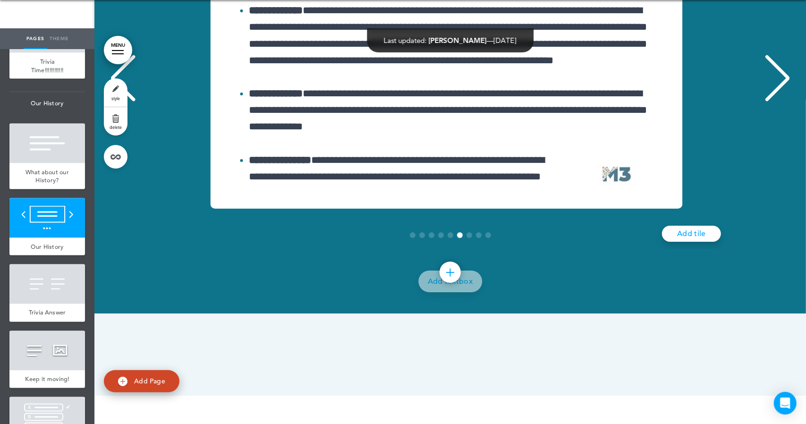
click at [771, 102] on div "Next slide" at bounding box center [777, 78] width 29 height 47
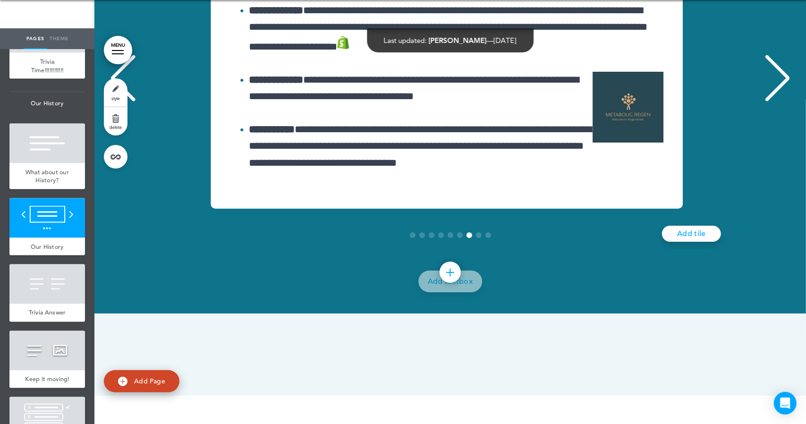
click at [771, 102] on div "Next slide" at bounding box center [777, 78] width 29 height 47
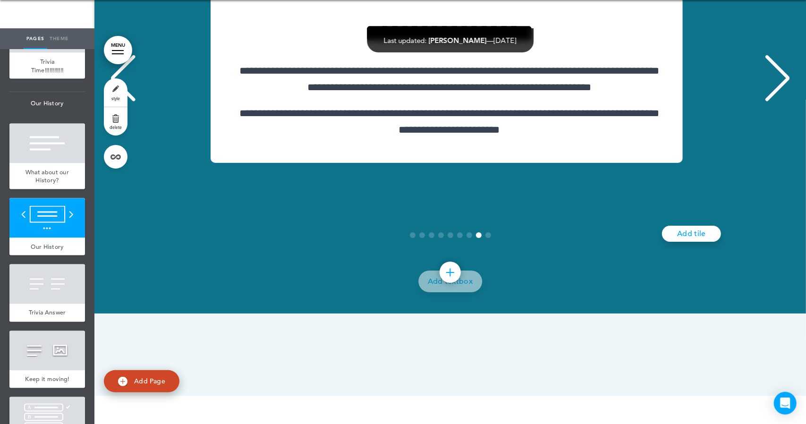
click at [771, 102] on div "Next slide" at bounding box center [777, 78] width 29 height 47
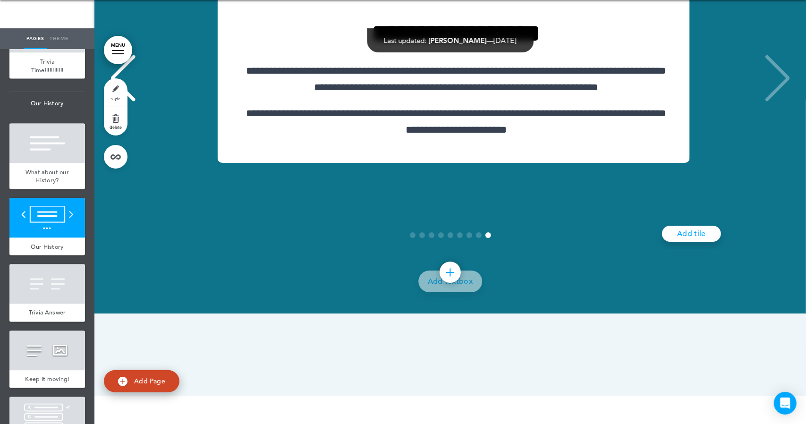
click at [771, 163] on div "**********" at bounding box center [454, 79] width 686 height 167
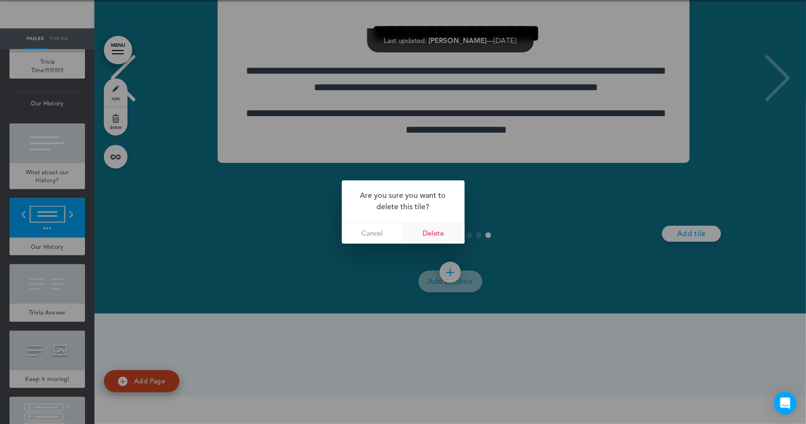
click at [439, 229] on link "Delete" at bounding box center [433, 233] width 61 height 21
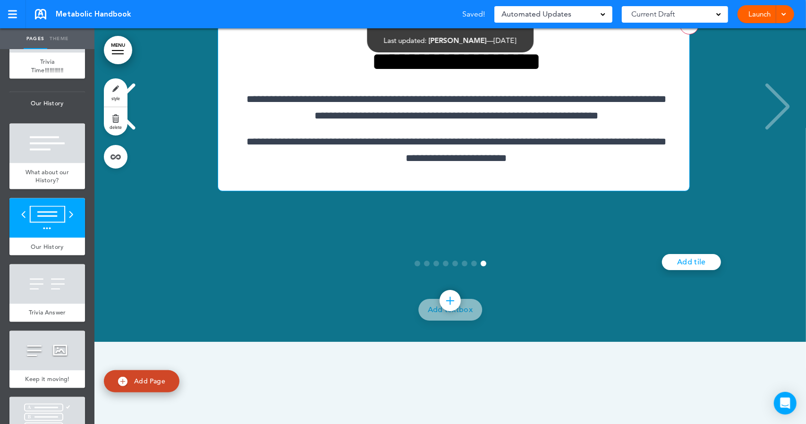
click at [680, 34] on link "8 / 8" at bounding box center [689, 25] width 19 height 19
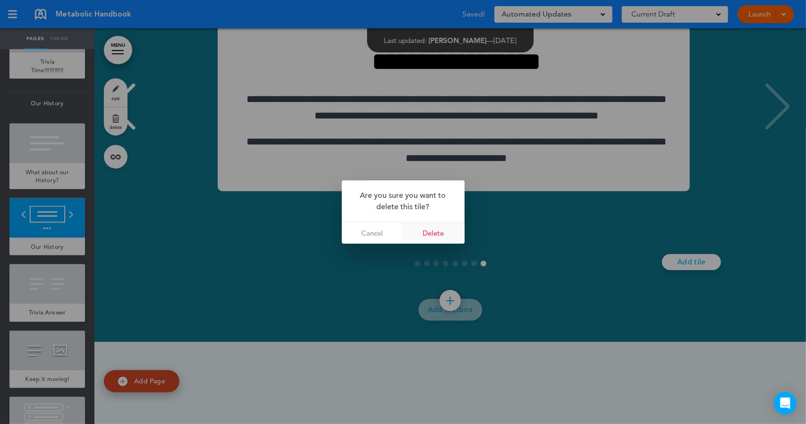
click at [445, 230] on link "Delete" at bounding box center [433, 233] width 61 height 21
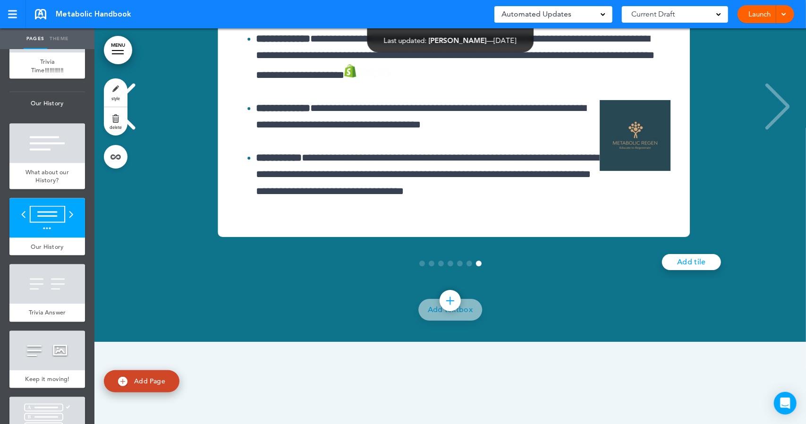
click at [111, 130] on div "Previous slide" at bounding box center [123, 106] width 29 height 47
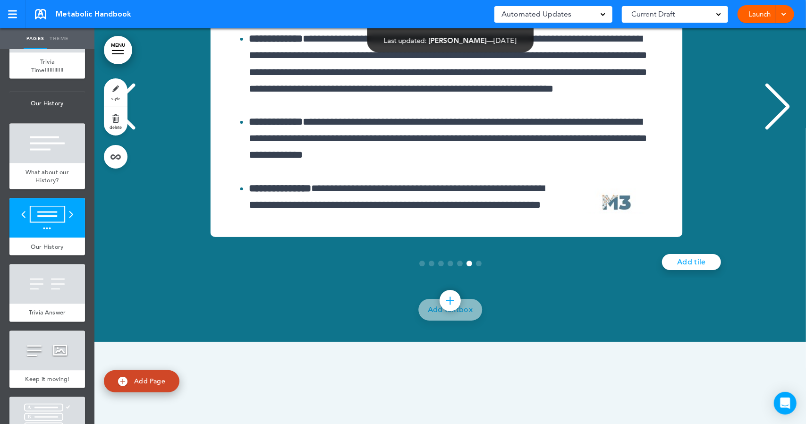
click at [111, 130] on div "Previous slide" at bounding box center [123, 106] width 29 height 47
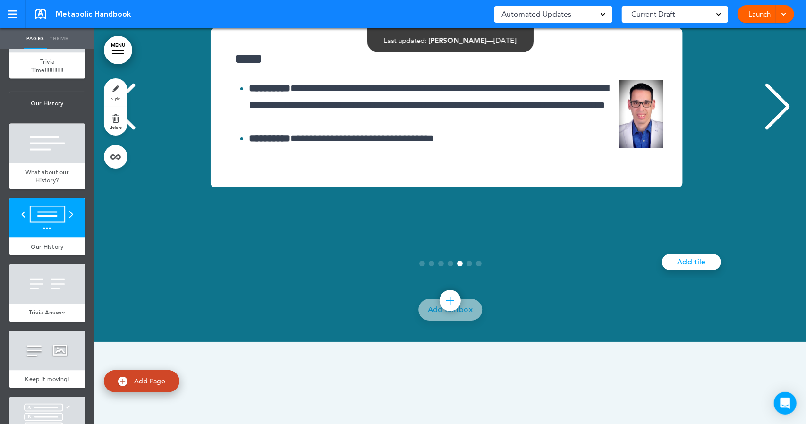
click at [111, 130] on div "Previous slide" at bounding box center [123, 106] width 29 height 47
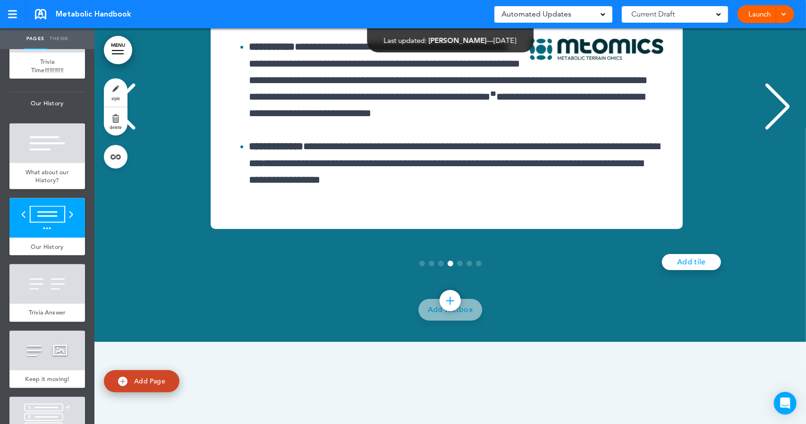
click at [111, 130] on div "Previous slide" at bounding box center [123, 106] width 29 height 47
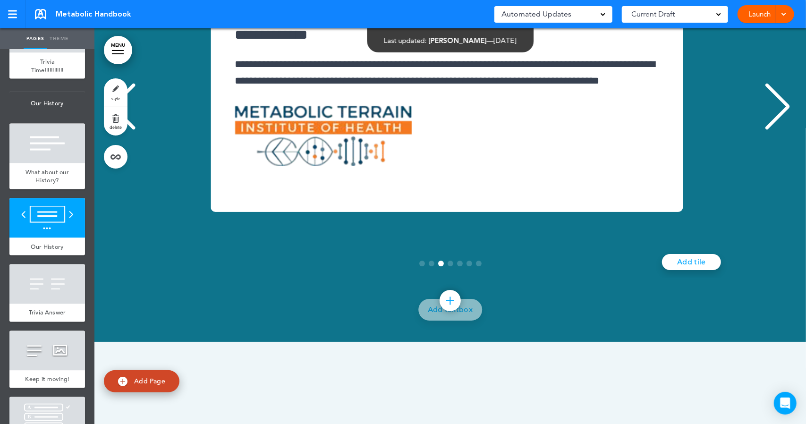
click at [111, 130] on div "Previous slide" at bounding box center [123, 106] width 29 height 47
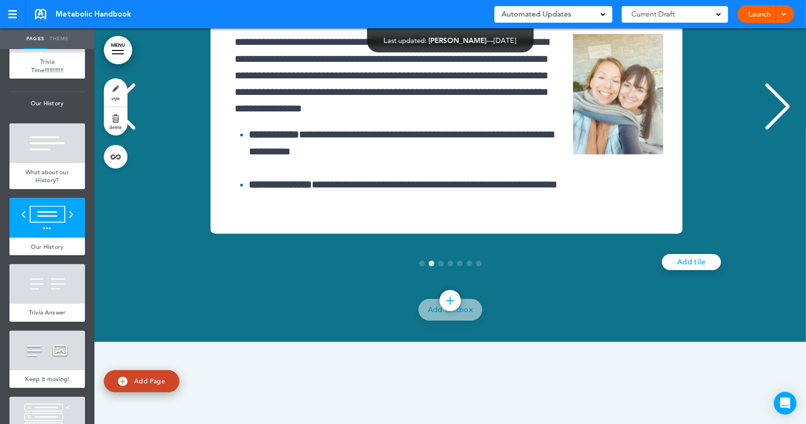
click at [111, 130] on div "Previous slide" at bounding box center [123, 106] width 29 height 47
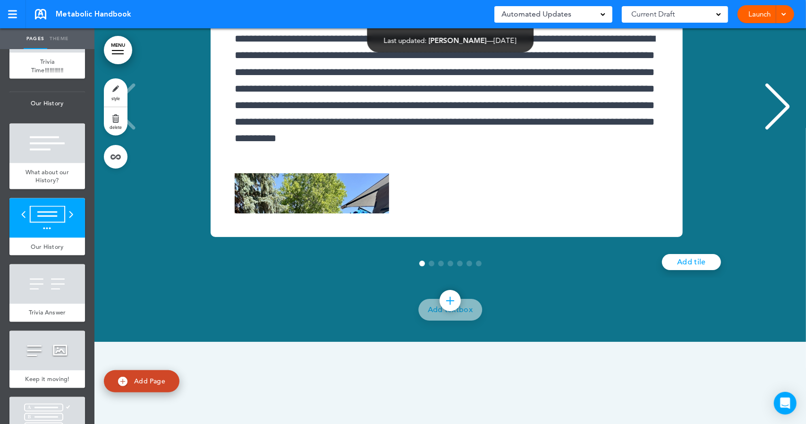
click at [771, 130] on div "Next slide" at bounding box center [777, 106] width 29 height 47
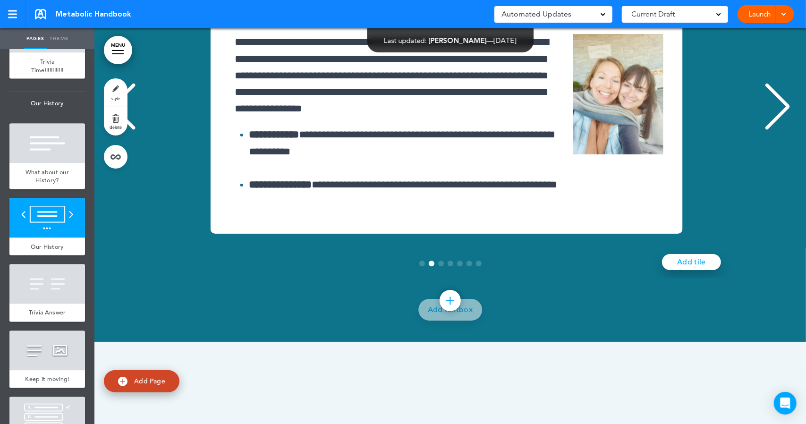
click at [685, 270] on link "Add tile" at bounding box center [691, 262] width 59 height 16
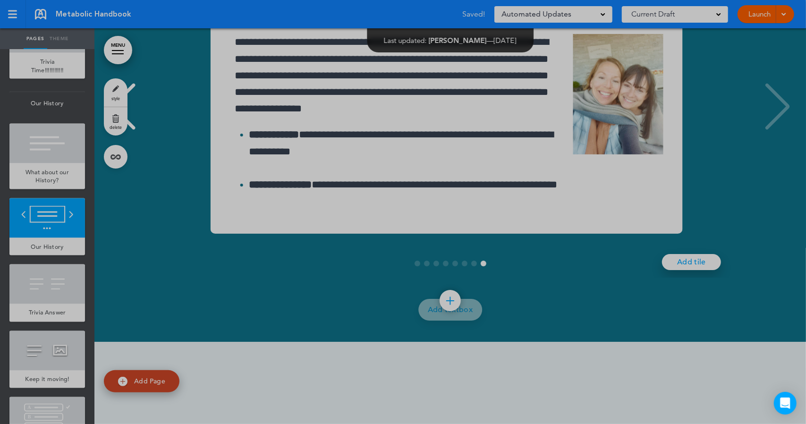
scroll to position [0, 4835]
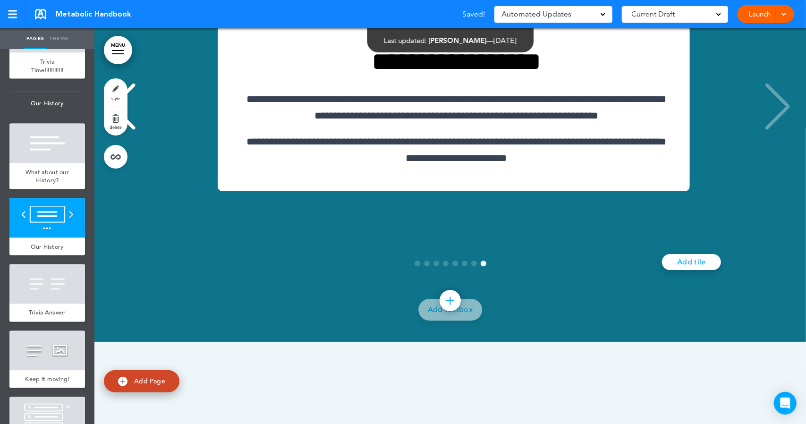
click at [120, 130] on div "Previous slide" at bounding box center [123, 106] width 29 height 47
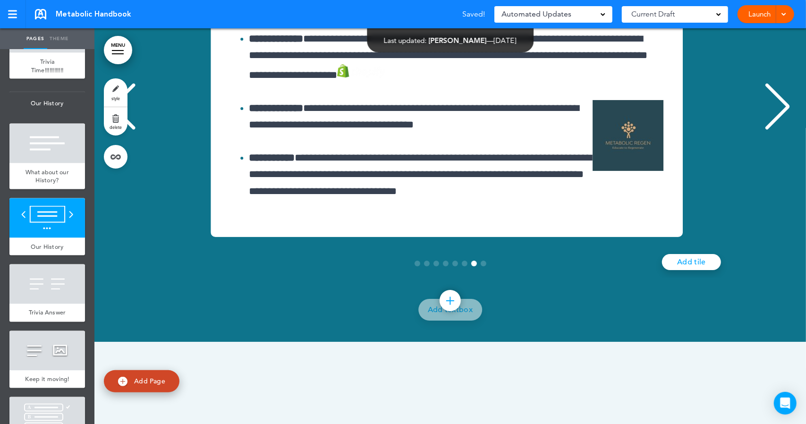
click at [120, 130] on div "Previous slide" at bounding box center [123, 106] width 29 height 47
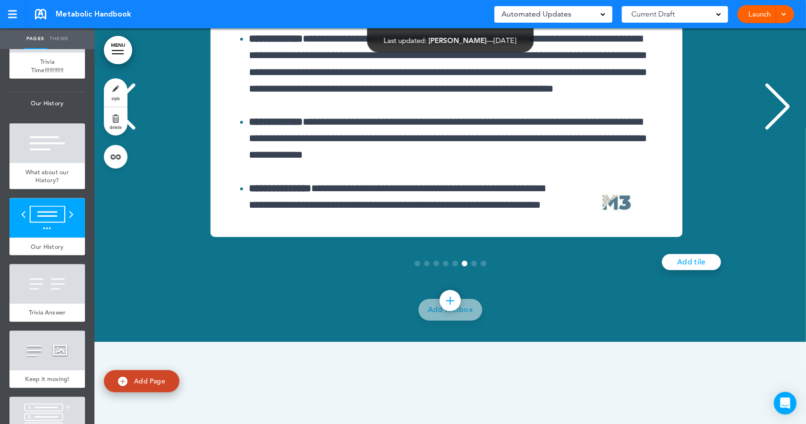
click at [120, 130] on div "Previous slide" at bounding box center [123, 106] width 29 height 47
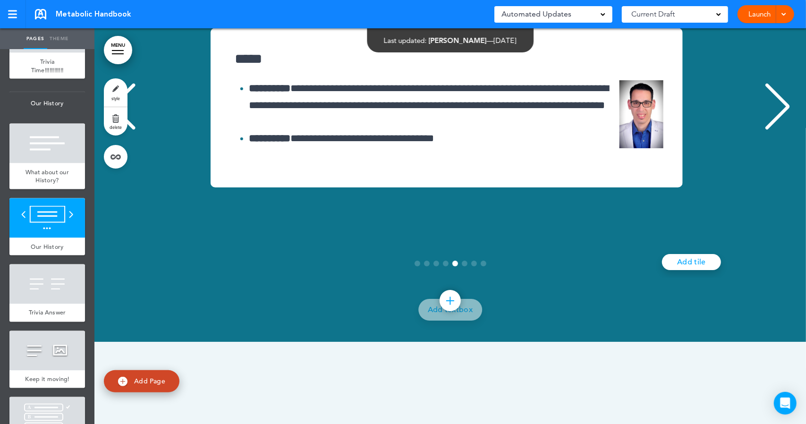
click at [120, 130] on div "Previous slide" at bounding box center [123, 106] width 29 height 47
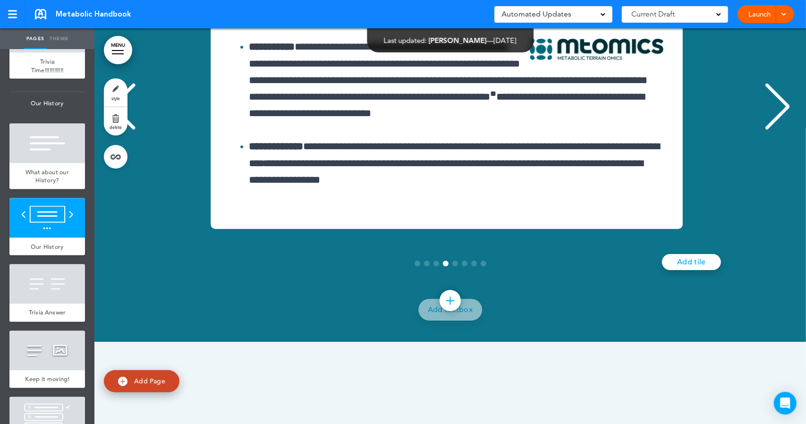
click at [120, 130] on div "Previous slide" at bounding box center [123, 106] width 29 height 47
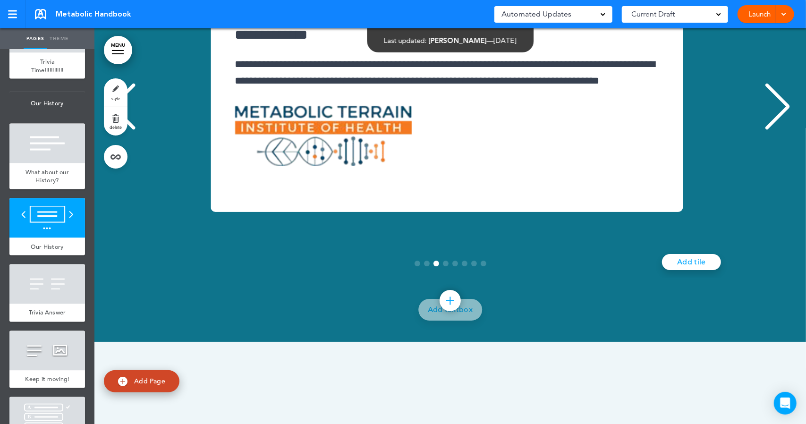
click at [120, 130] on div "Previous slide" at bounding box center [123, 106] width 29 height 47
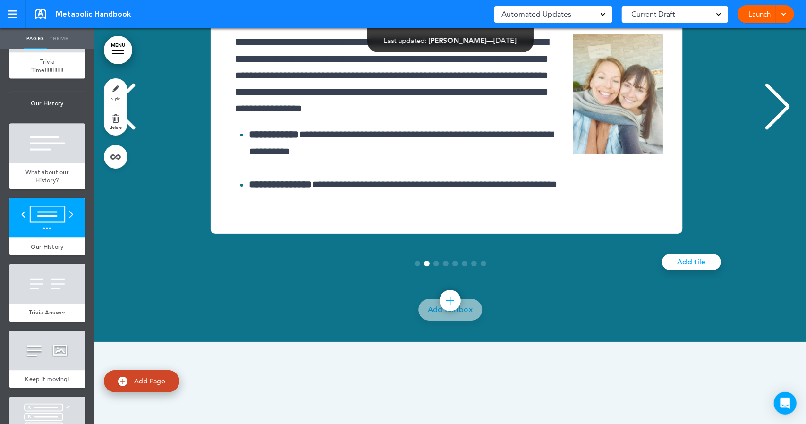
click at [120, 130] on div "Previous slide" at bounding box center [123, 106] width 29 height 47
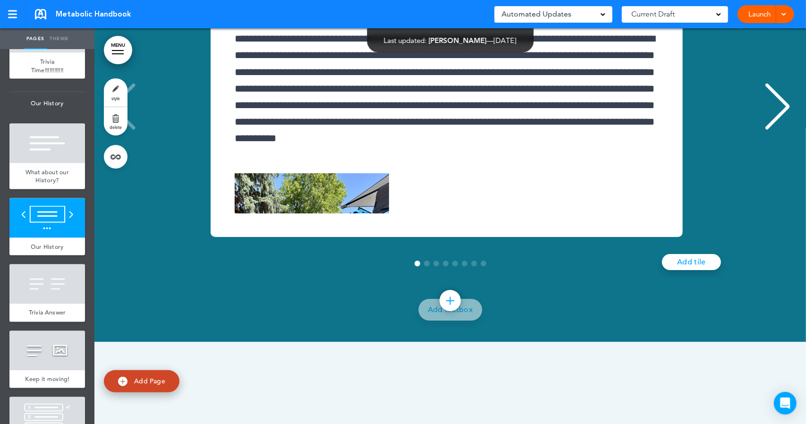
click at [120, 221] on div "**********" at bounding box center [447, 107] width 686 height 259
click at [771, 130] on div "Next slide" at bounding box center [777, 106] width 29 height 47
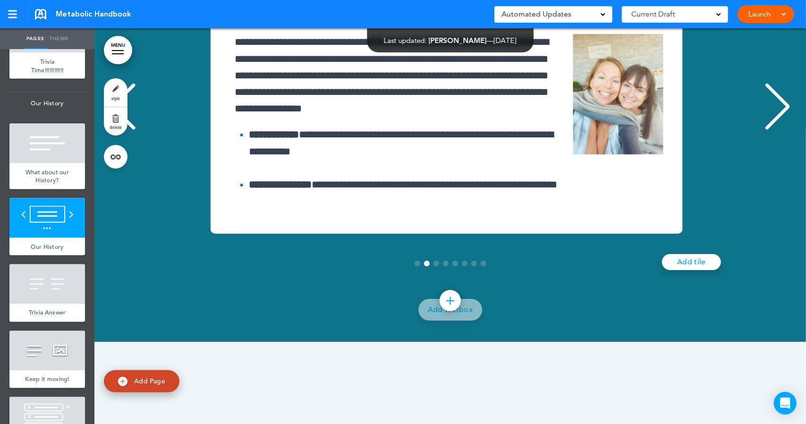
click at [112, 130] on div "Previous slide" at bounding box center [123, 106] width 29 height 47
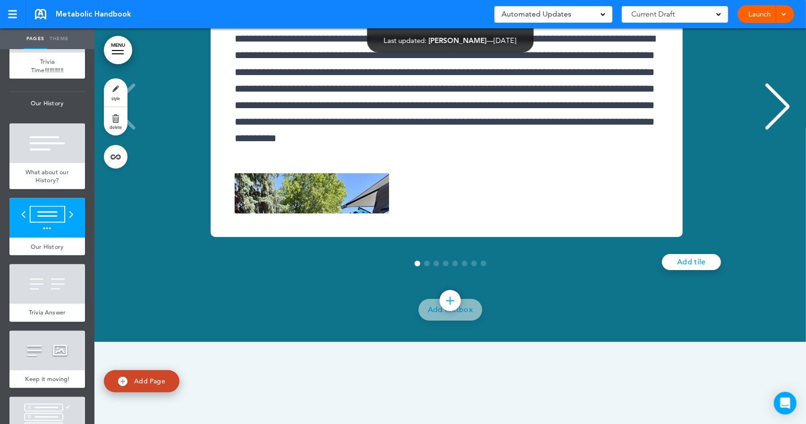
click at [112, 220] on div "**********" at bounding box center [447, 107] width 686 height 259
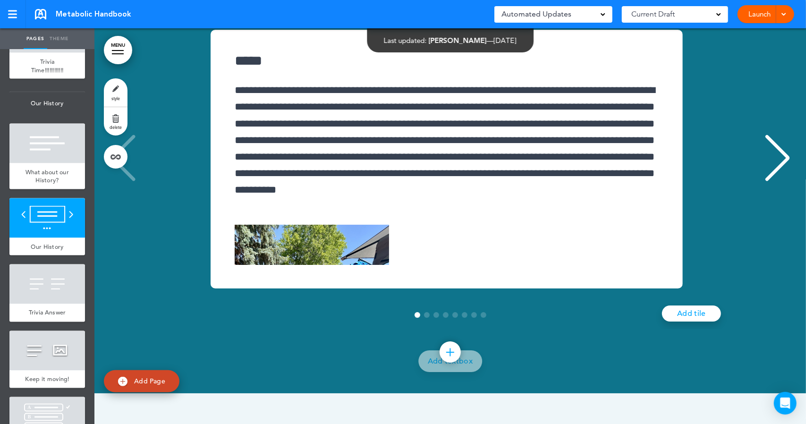
scroll to position [9387, 0]
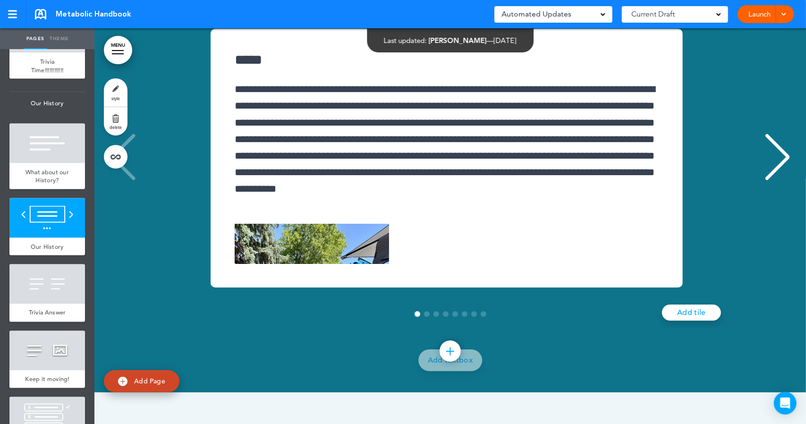
click at [778, 181] on div "Next slide" at bounding box center [777, 157] width 29 height 47
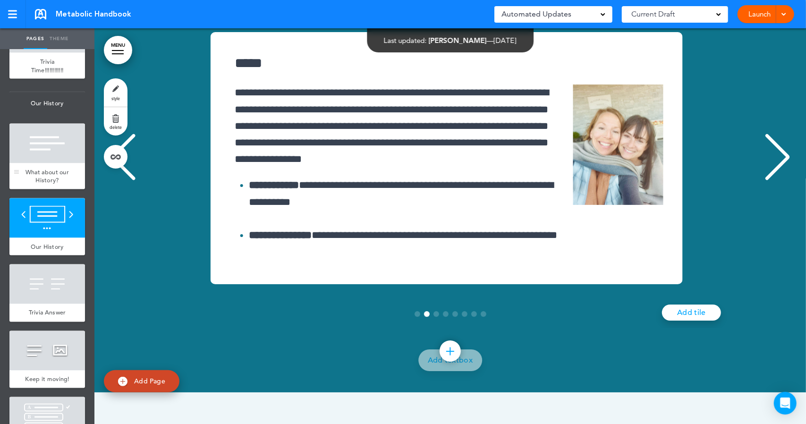
click at [56, 163] on div at bounding box center [47, 144] width 76 height 40
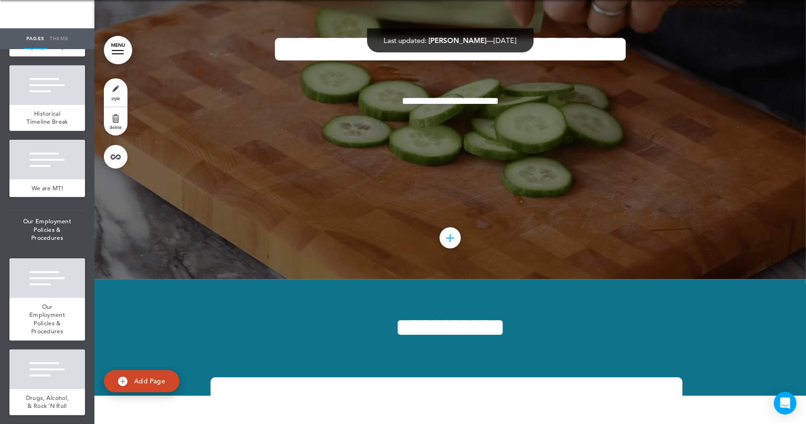
scroll to position [1491, 0]
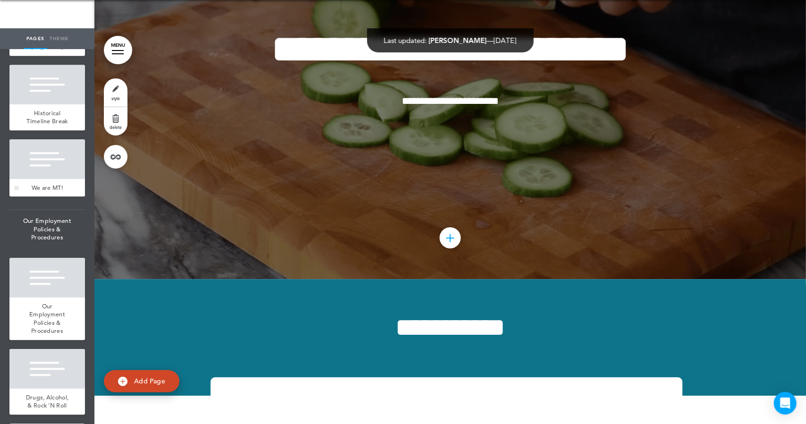
click at [49, 179] on div at bounding box center [47, 159] width 76 height 40
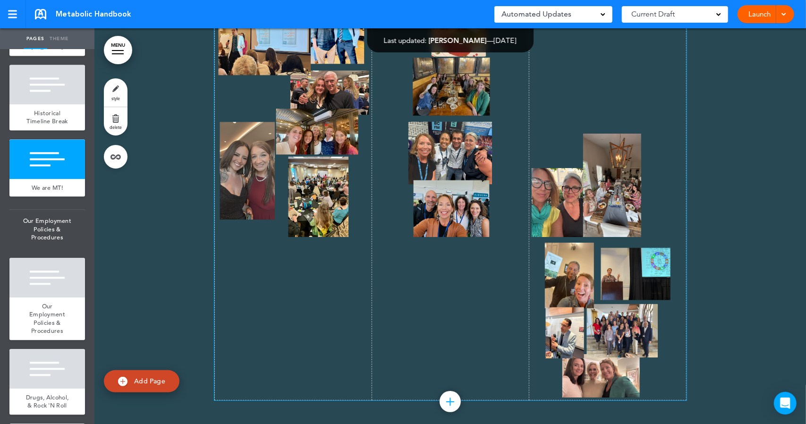
scroll to position [12033, 0]
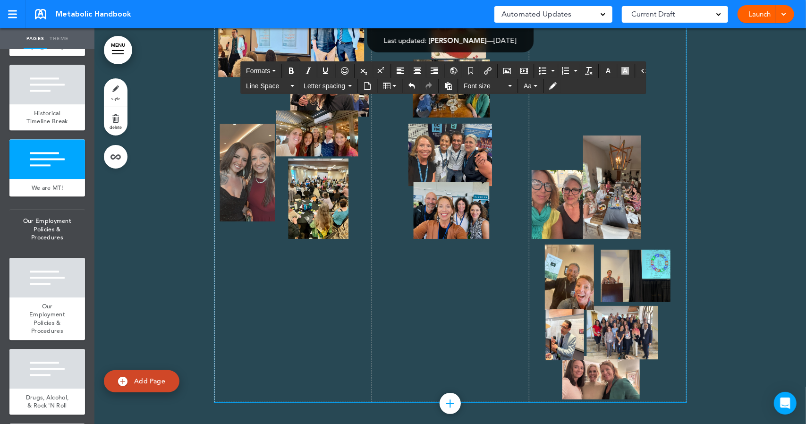
click at [579, 117] on td at bounding box center [607, 192] width 157 height 419
drag, startPoint x: 546, startPoint y: 123, endPoint x: 595, endPoint y: 194, distance: 86.2
click at [595, 194] on td at bounding box center [607, 192] width 157 height 419
click at [578, 199] on td at bounding box center [607, 192] width 157 height 419
click at [540, 185] on td at bounding box center [607, 192] width 157 height 419
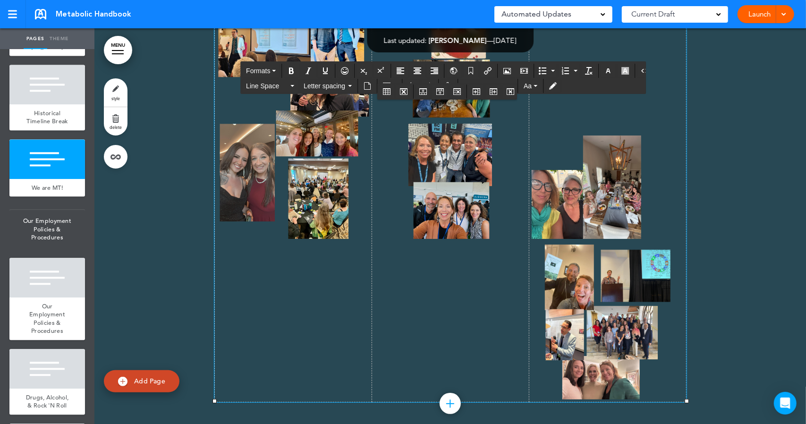
click at [540, 185] on td at bounding box center [607, 192] width 157 height 419
click at [550, 164] on td at bounding box center [607, 192] width 157 height 419
